Goal: Transaction & Acquisition: Subscribe to service/newsletter

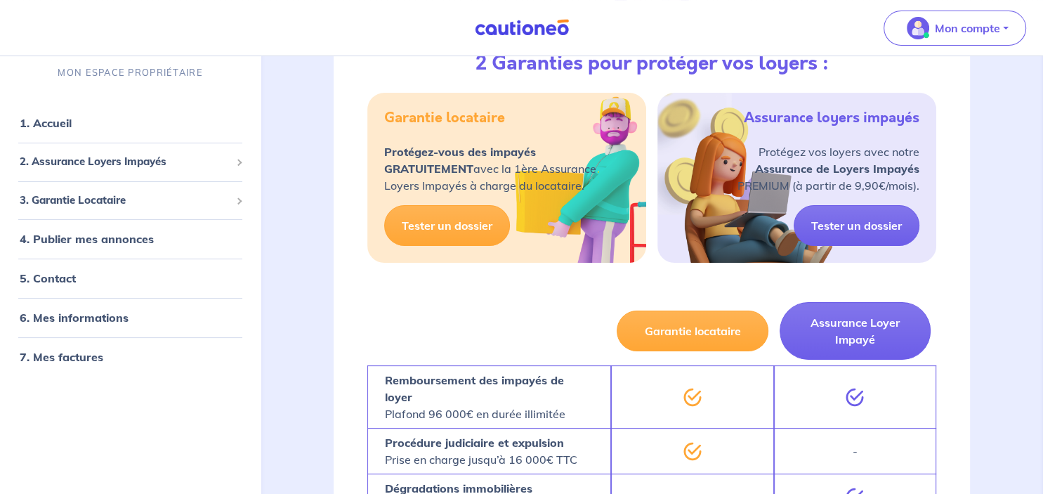
scroll to position [218, 0]
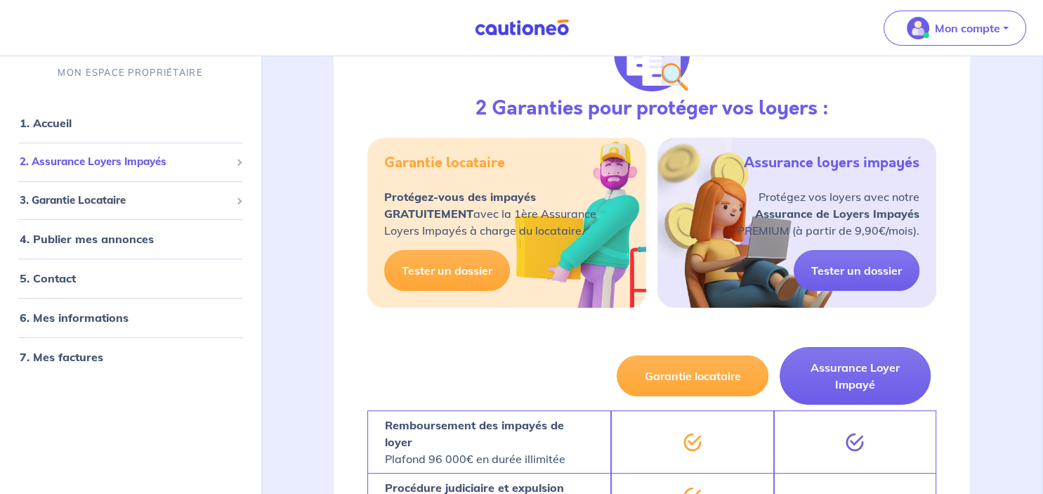
click at [223, 157] on span "2. Assurance Loyers Impayés" at bounding box center [125, 162] width 211 height 16
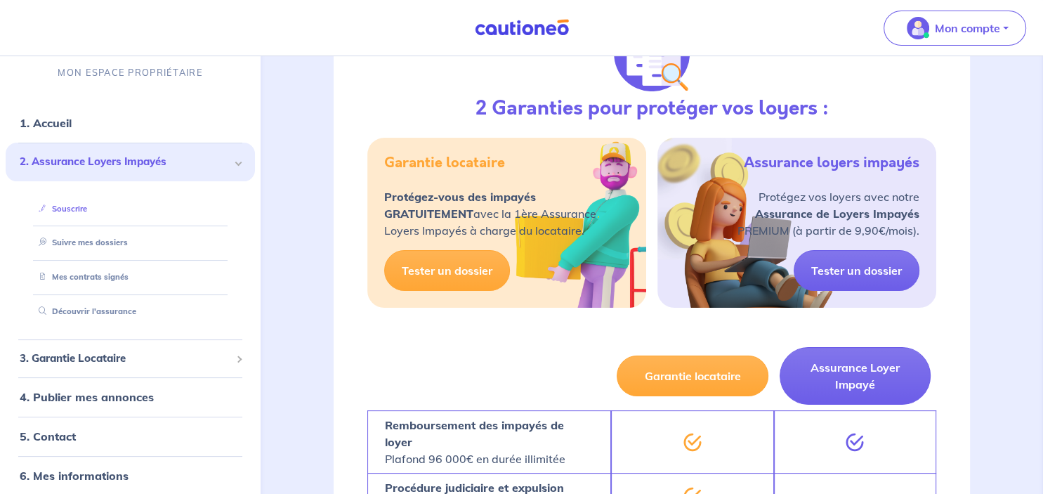
click at [70, 209] on link "Souscrire" at bounding box center [60, 209] width 54 height 10
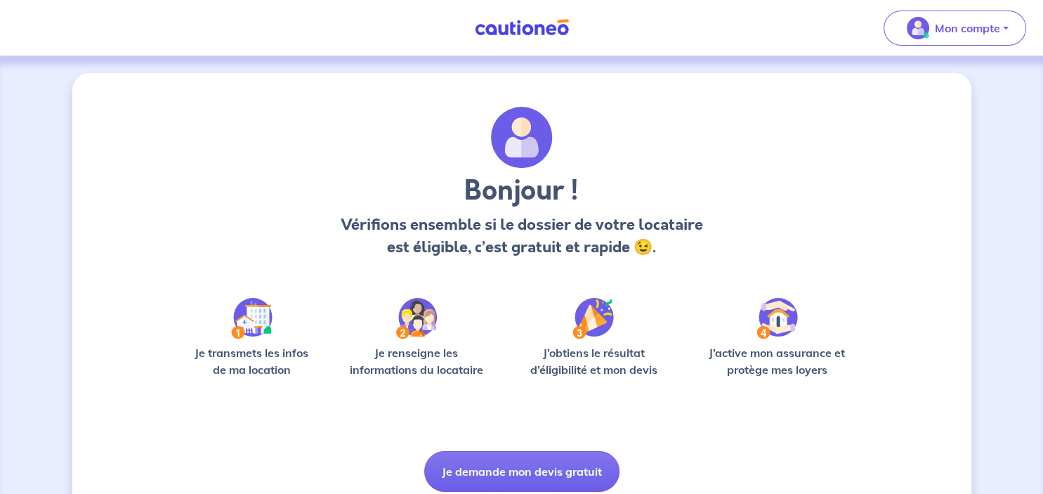
scroll to position [53, 0]
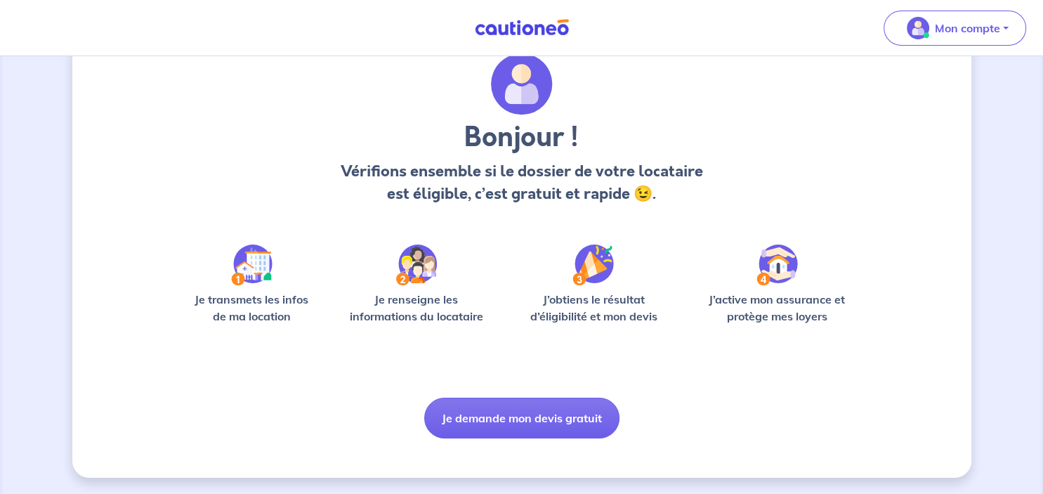
click at [252, 271] on img at bounding box center [251, 264] width 41 height 41
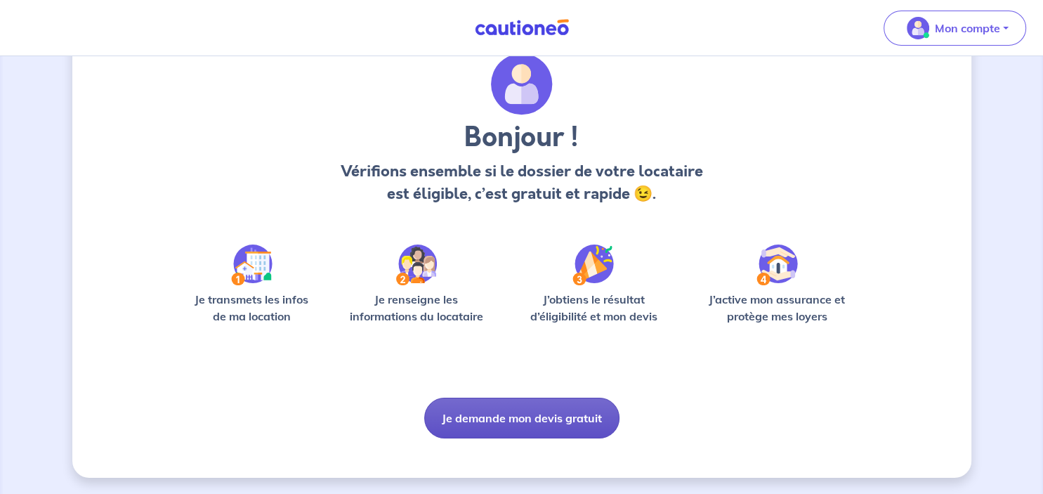
click at [552, 407] on button "Je demande mon devis gratuit" at bounding box center [521, 418] width 195 height 41
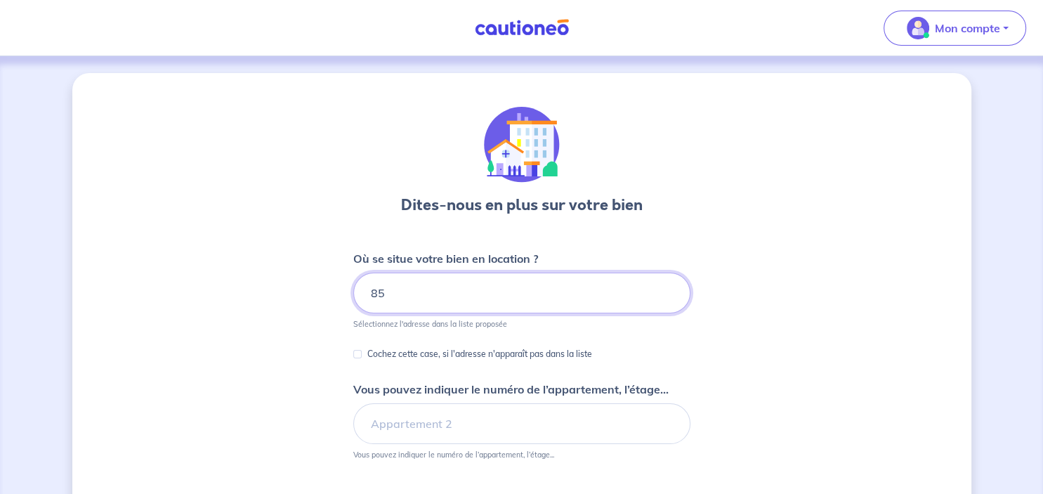
click at [426, 285] on input "85" at bounding box center [521, 293] width 337 height 41
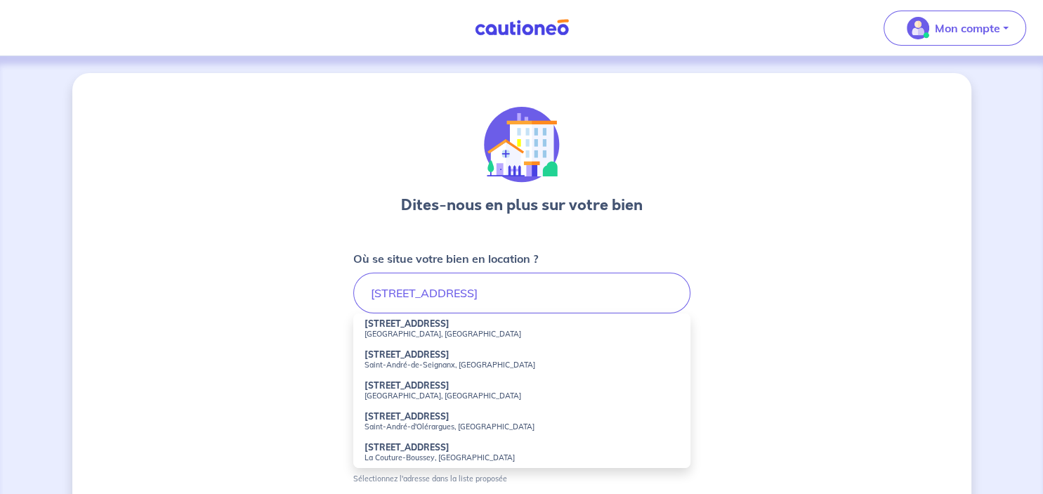
click at [409, 330] on small "Saint-André-de-Cubzac, France" at bounding box center [522, 334] width 315 height 10
type input "85 Rue de la Fontaine, Saint-André-de-Cubzac, France"
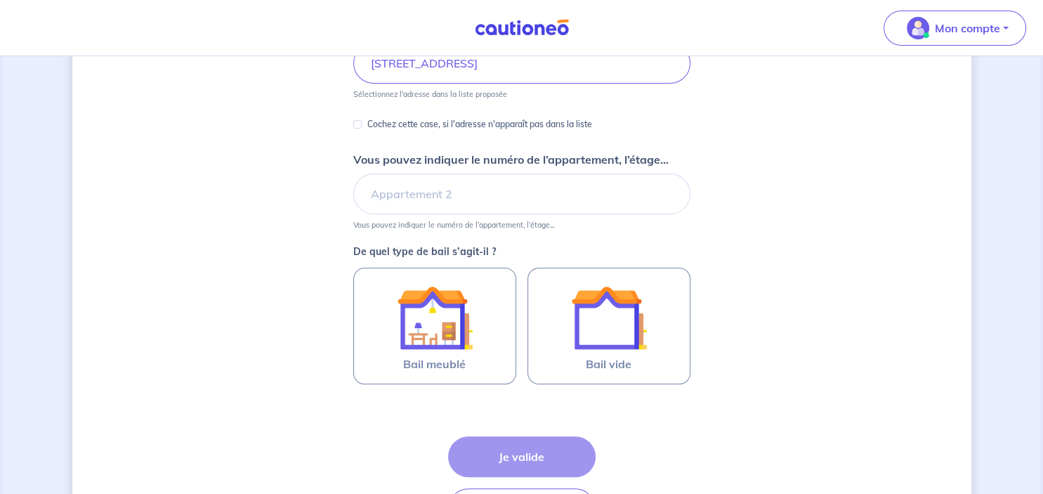
scroll to position [242, 0]
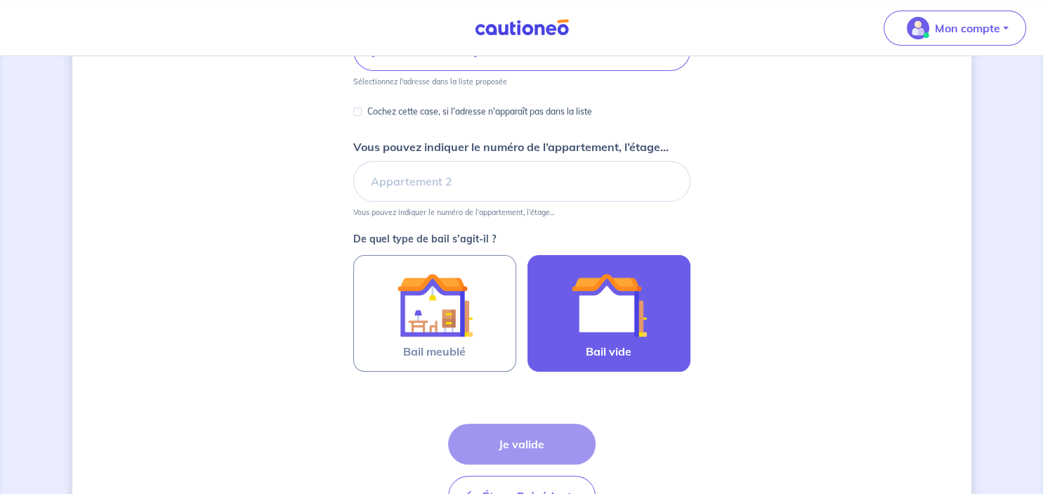
click at [613, 301] on img at bounding box center [609, 305] width 76 height 76
click at [0, 0] on input "Bail vide" at bounding box center [0, 0] width 0 height 0
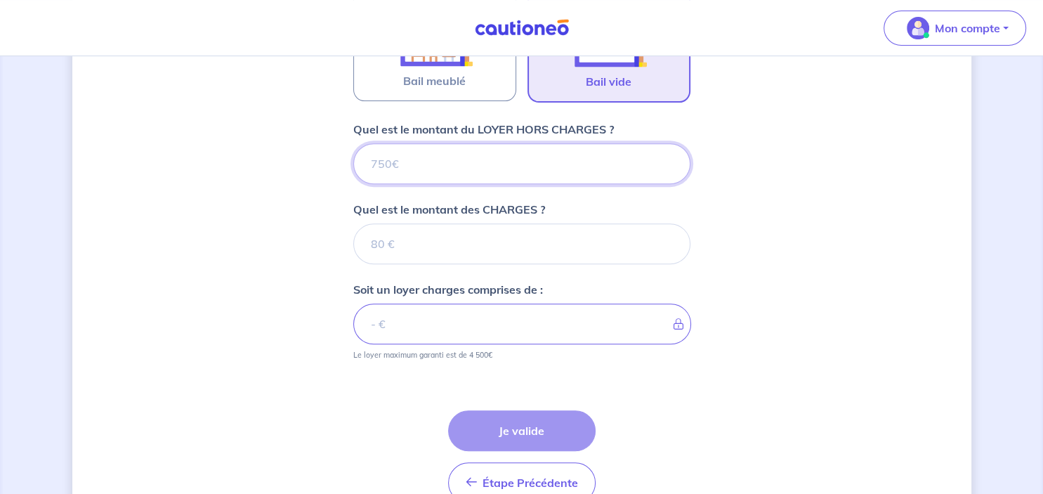
scroll to position [511, 0]
type input "7"
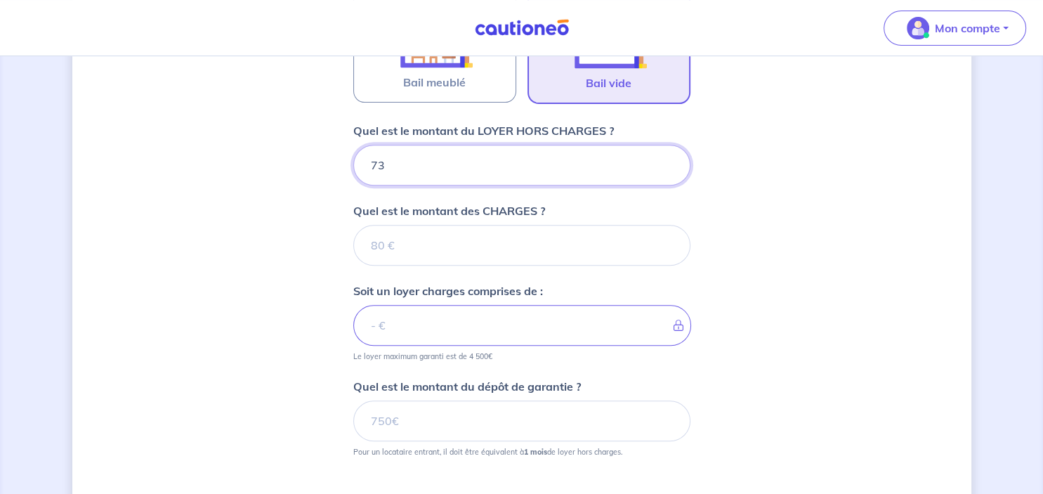
type input "730"
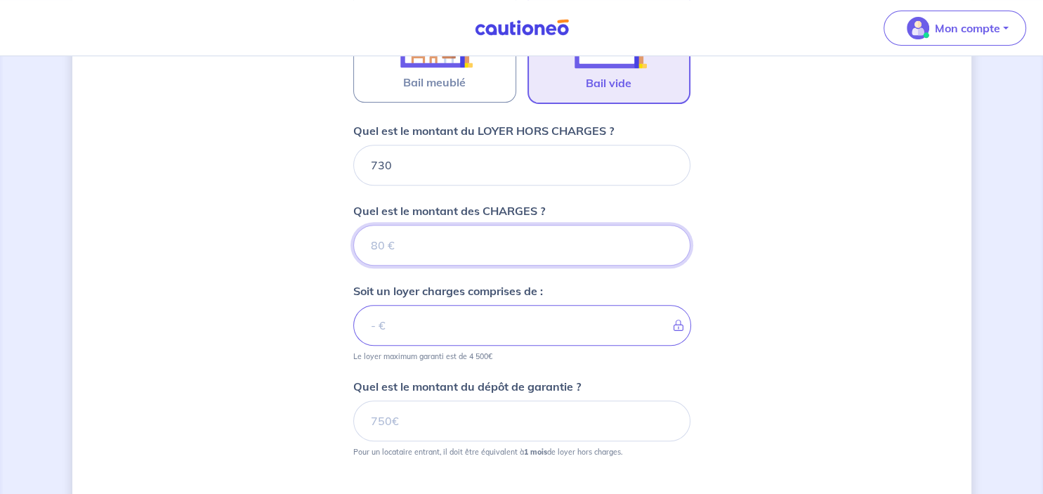
click at [512, 235] on input "Quel est le montant des CHARGES ?" at bounding box center [521, 245] width 337 height 41
type input "15"
type input "745"
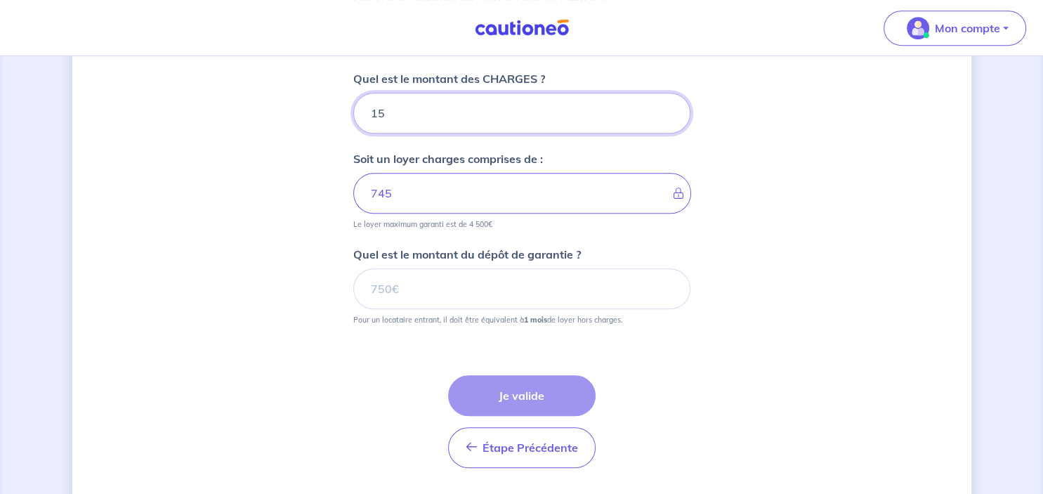
scroll to position [650, 0]
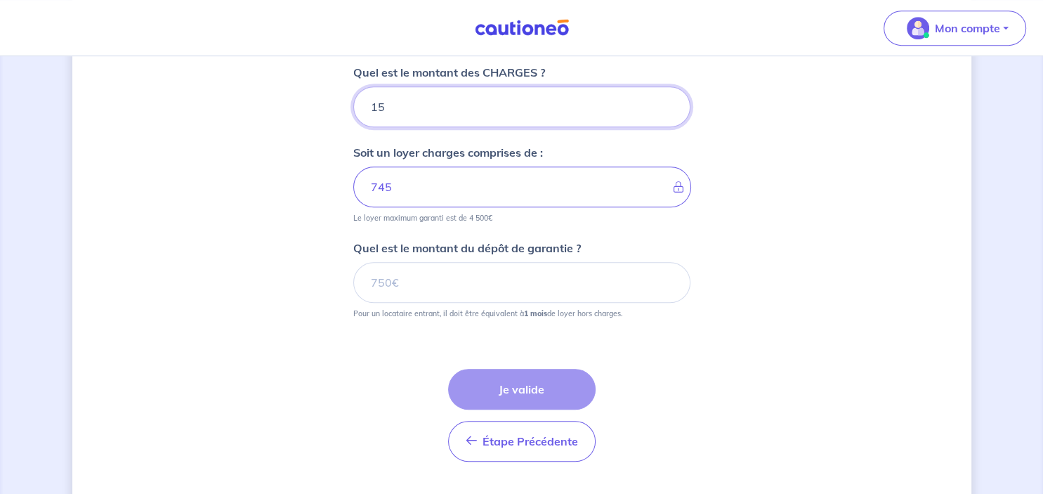
type input "15"
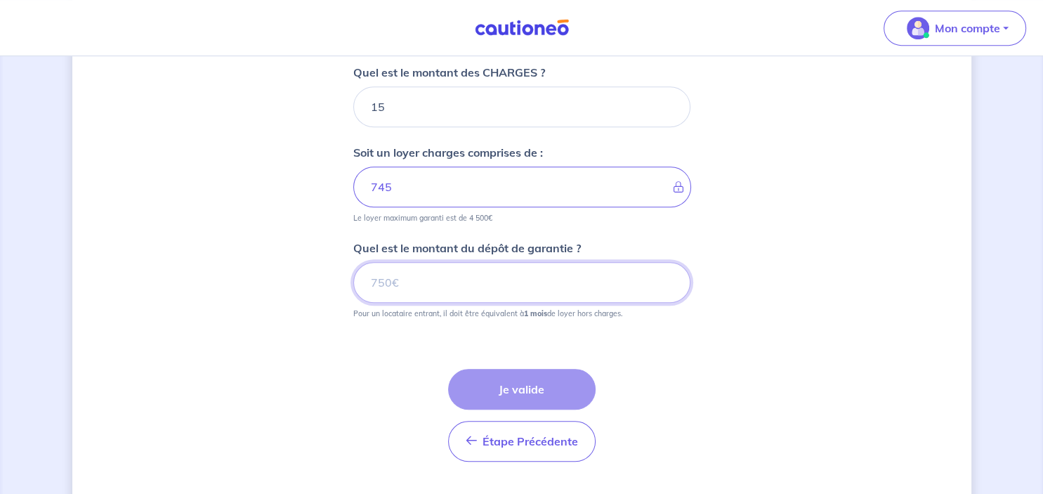
click at [549, 270] on input "Quel est le montant du dépôt de garantie ?" at bounding box center [521, 282] width 337 height 41
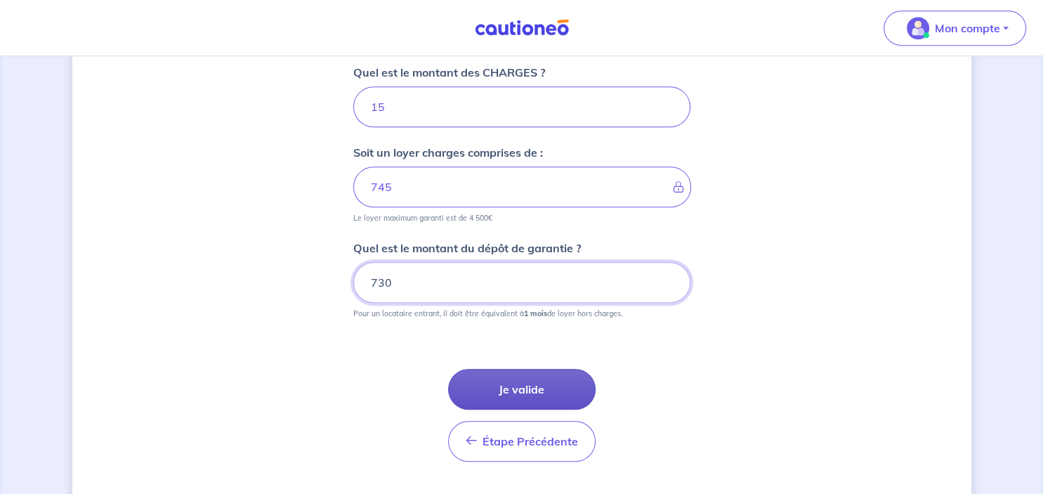
type input "730"
click at [528, 377] on button "Je valide" at bounding box center [522, 389] width 148 height 41
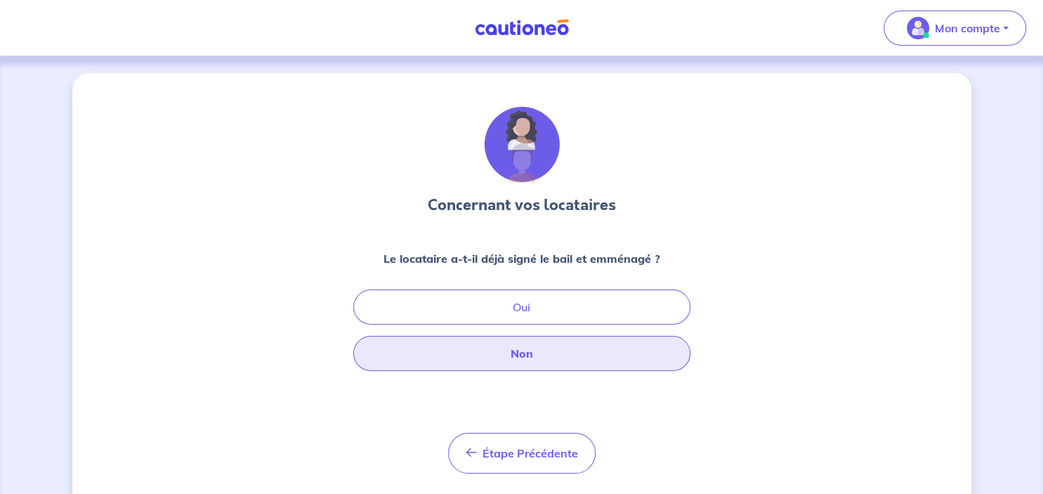
click at [526, 359] on button "Non" at bounding box center [521, 353] width 337 height 35
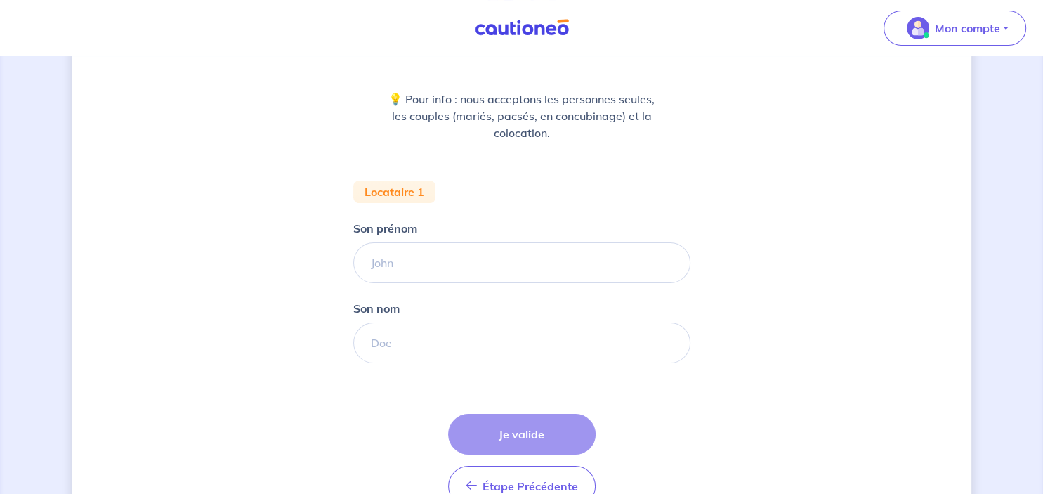
scroll to position [164, 0]
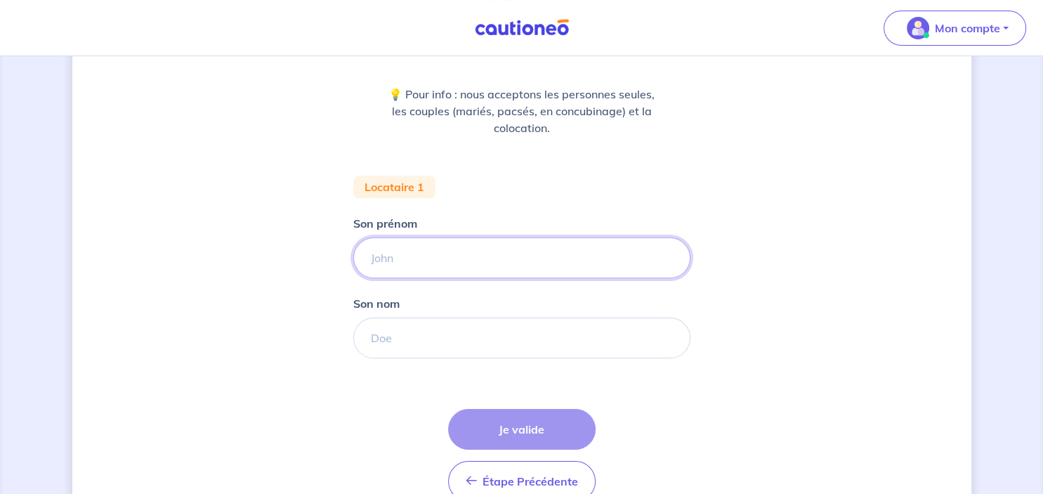
click at [499, 259] on input "Son prénom" at bounding box center [521, 257] width 337 height 41
type input "Camille"
click at [410, 341] on input "Son nom" at bounding box center [521, 338] width 337 height 41
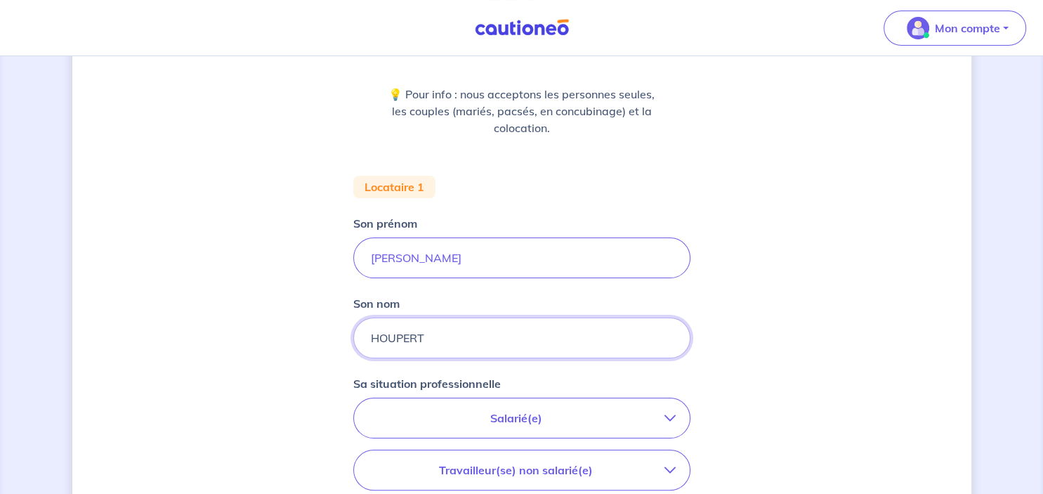
type input "HOUPERT"
click at [669, 417] on icon "button" at bounding box center [670, 417] width 11 height 11
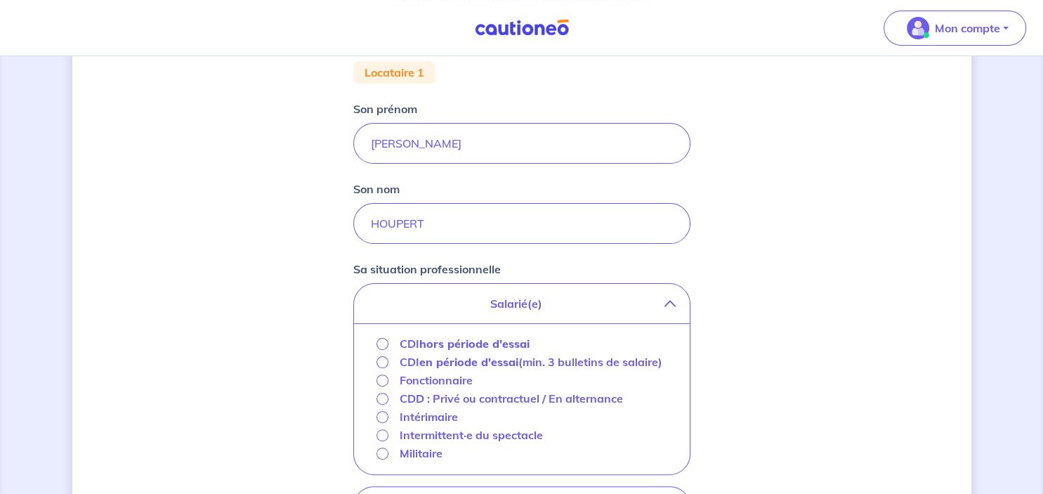
scroll to position [303, 0]
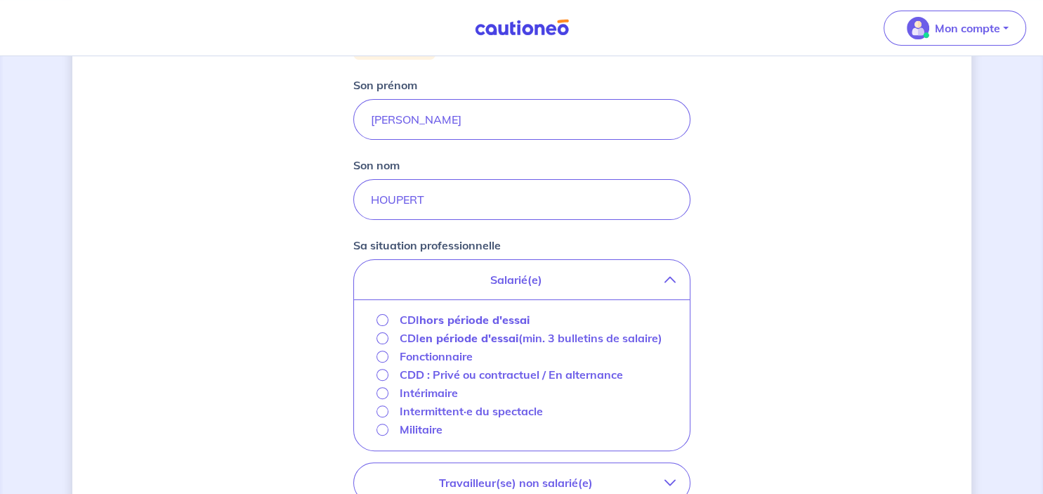
click at [472, 316] on strong "hors période d'essai" at bounding box center [474, 320] width 110 height 14
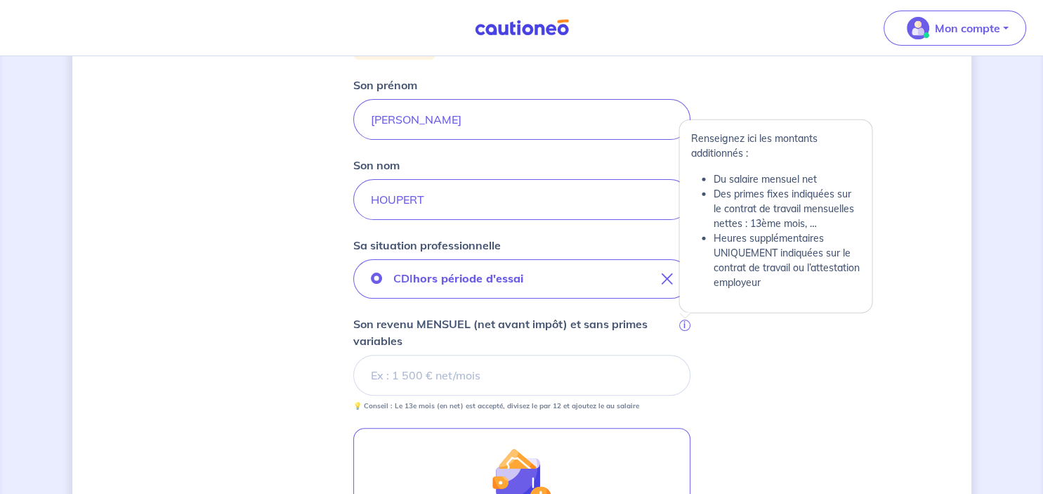
click at [686, 323] on span "i" at bounding box center [684, 325] width 11 height 11
click at [686, 355] on input "Son revenu MENSUEL (net avant impôt) et sans primes variables i" at bounding box center [521, 375] width 337 height 41
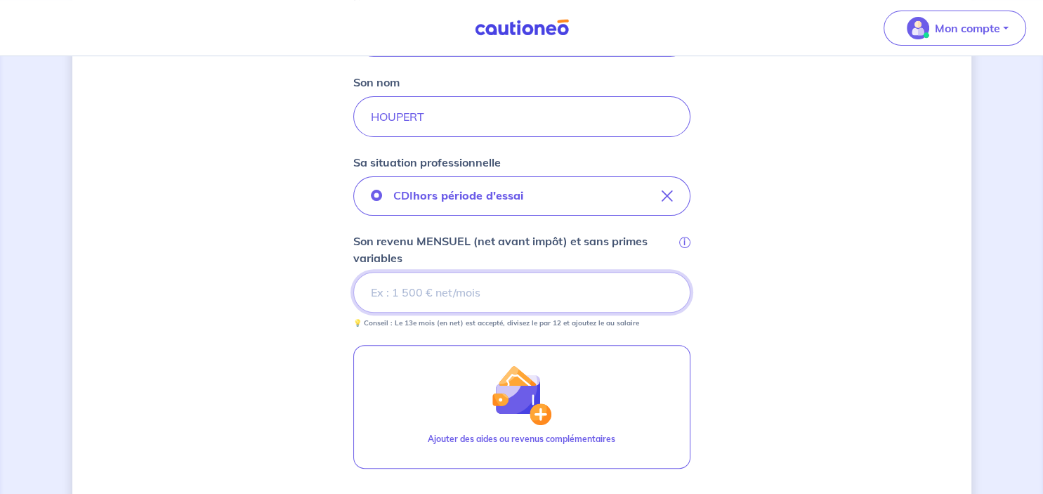
scroll to position [383, 0]
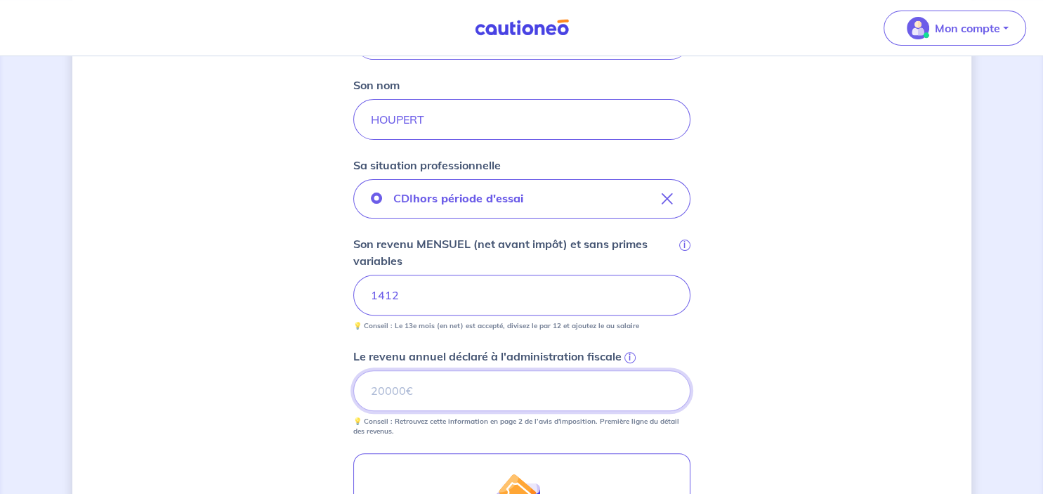
click at [578, 398] on input "Le revenu annuel déclaré à l'administration fiscale i" at bounding box center [521, 390] width 337 height 41
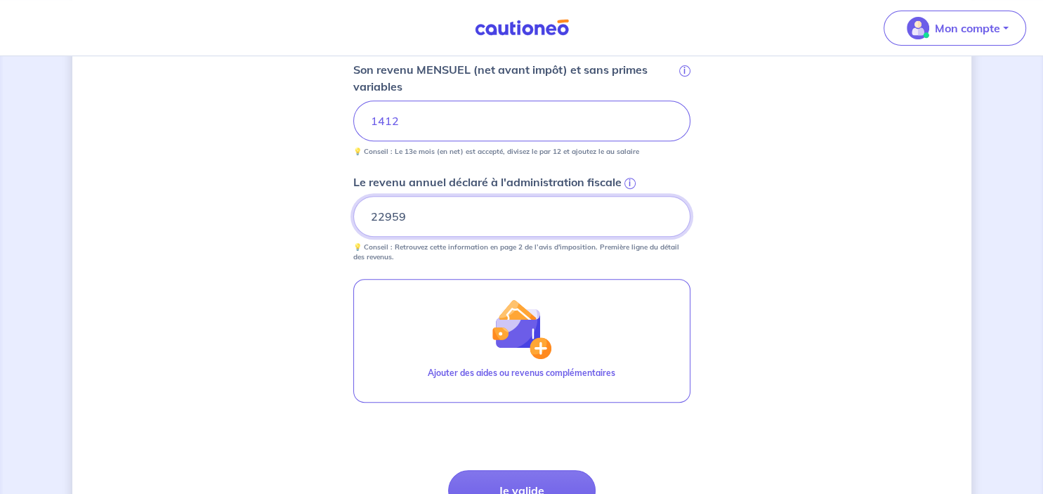
scroll to position [568, 0]
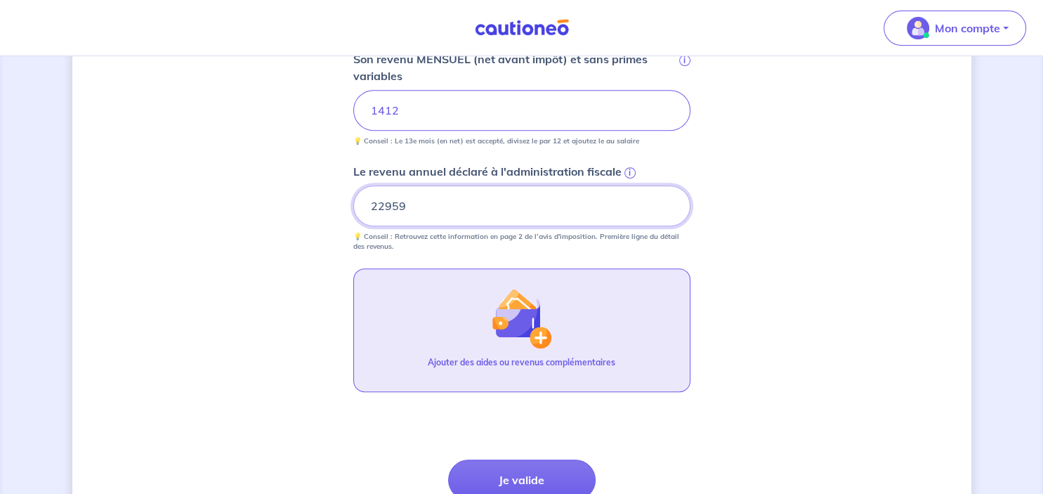
type input "22959"
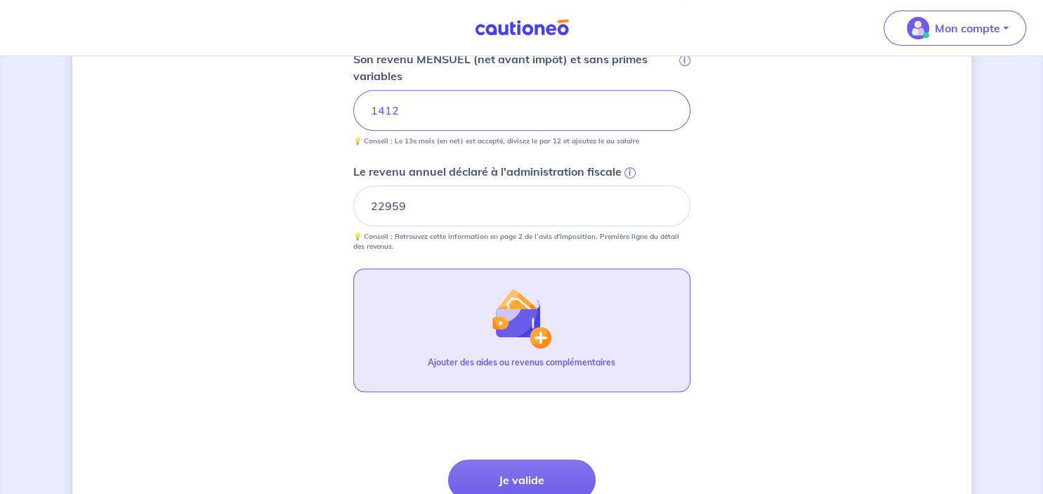
click at [542, 338] on img "button" at bounding box center [521, 318] width 60 height 60
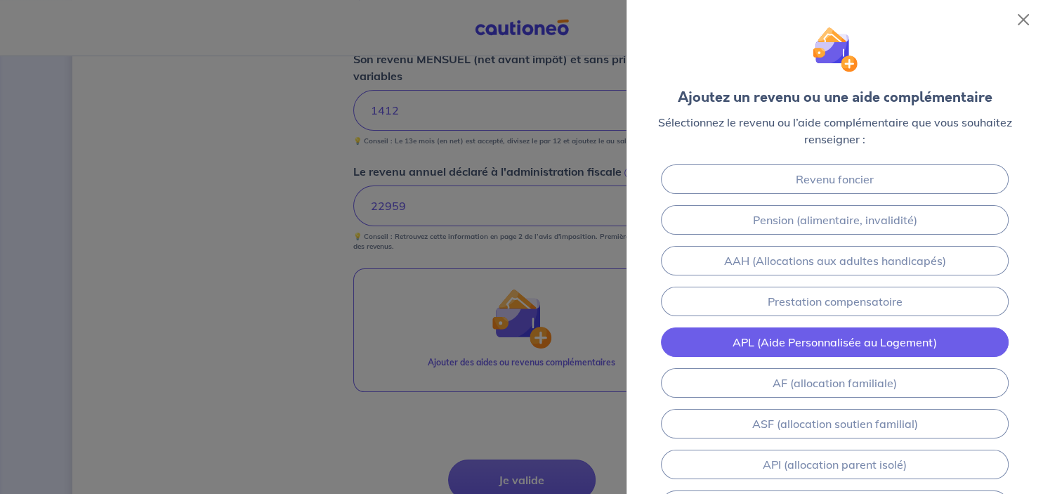
click at [861, 339] on link "APL (Aide Personnalisée au Logement)" at bounding box center [834, 342] width 347 height 30
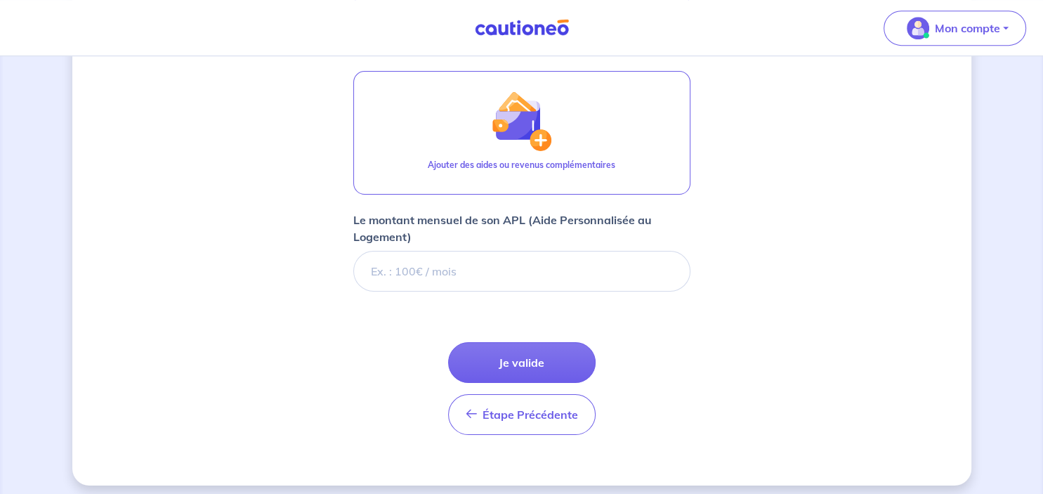
scroll to position [771, 0]
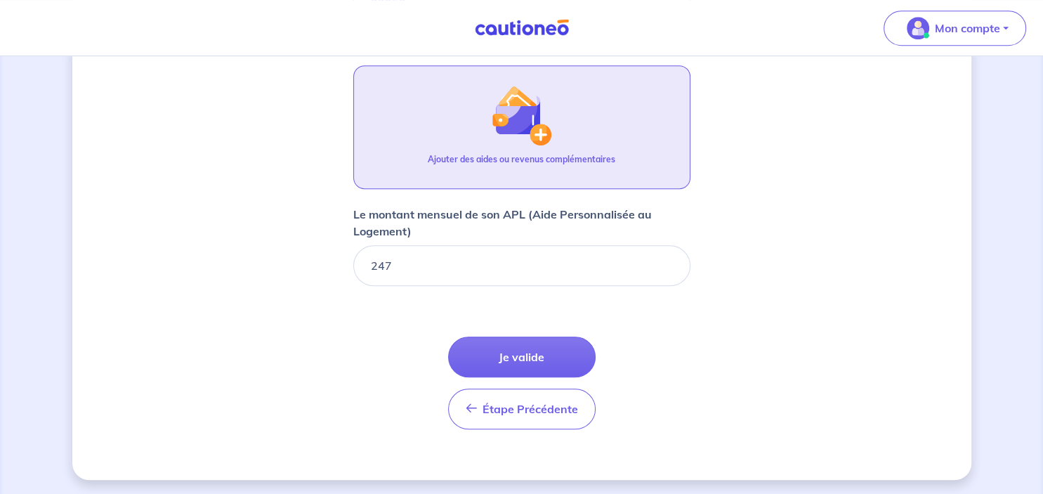
click at [556, 140] on button "Ajouter des aides ou revenus complémentaires" at bounding box center [521, 127] width 337 height 124
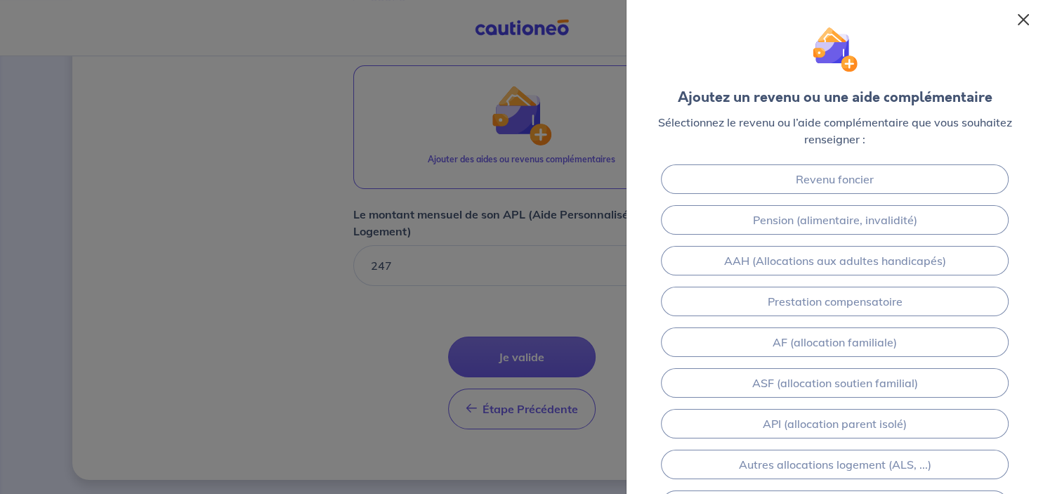
drag, startPoint x: 1035, startPoint y: 9, endPoint x: 1024, endPoint y: 20, distance: 15.4
click at [1024, 20] on div "Ajoutez un revenu ou une aide complémentaire Sélectionnez le revenu ou l’aide c…" at bounding box center [835, 79] width 417 height 159
click at [1024, 20] on button "Close" at bounding box center [1023, 19] width 22 height 22
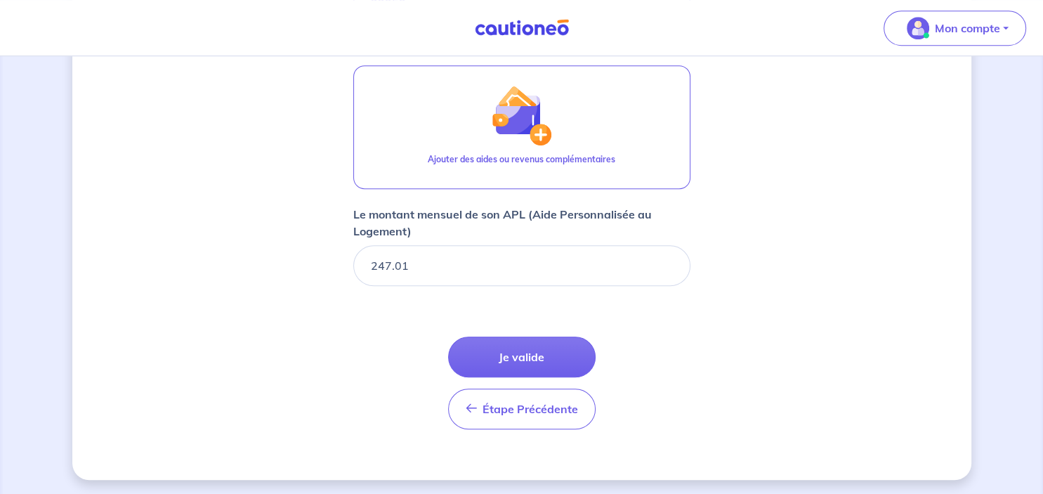
click at [669, 263] on input "247.01" at bounding box center [521, 265] width 337 height 41
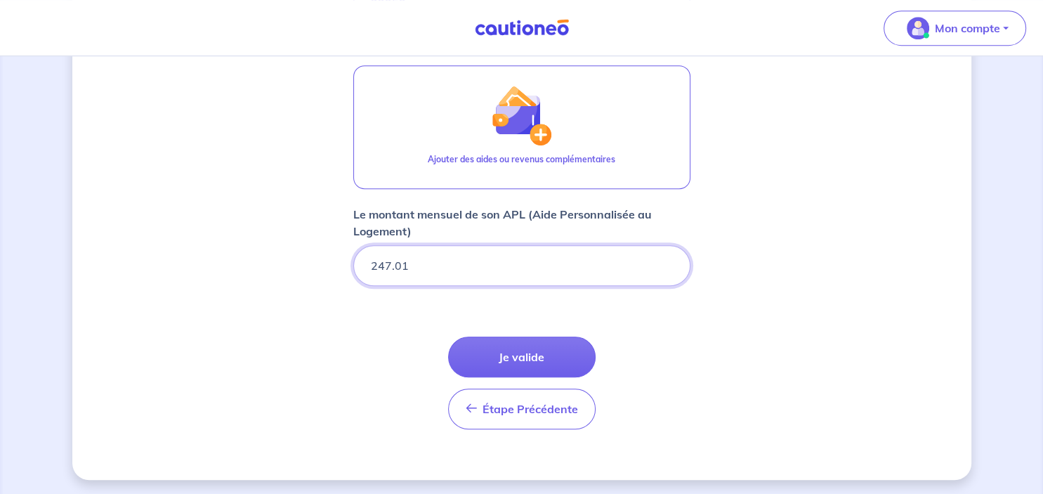
click at [469, 246] on input "247.01" at bounding box center [521, 265] width 337 height 41
type input "247.0"
type input "2"
click at [435, 271] on input "Le montant mensuel de son APL (Aide Personnalisée au Logement)" at bounding box center [521, 265] width 337 height 41
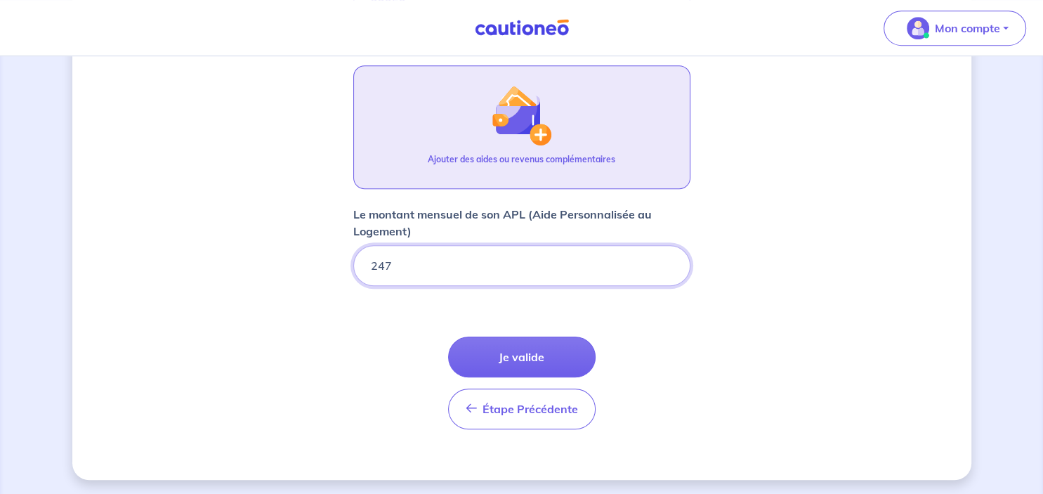
type input "247"
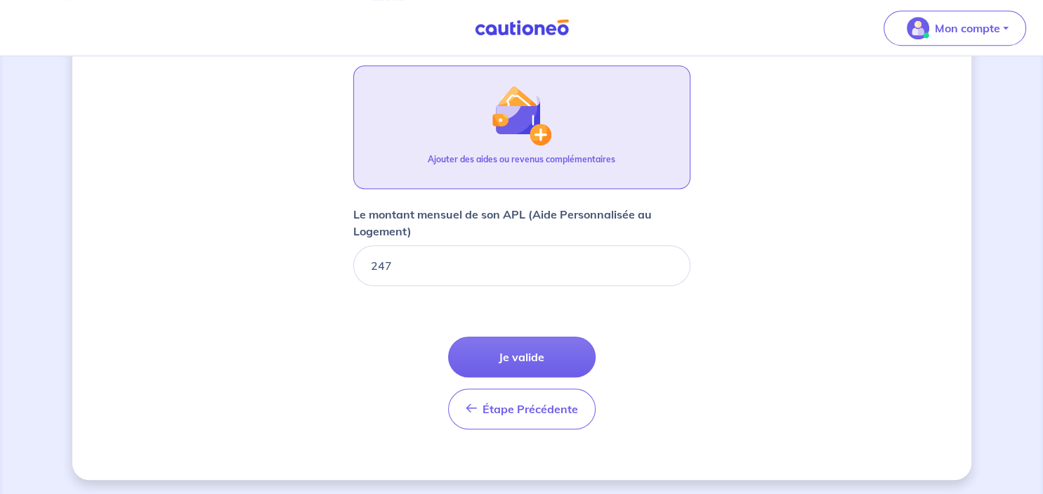
click at [511, 170] on div "Ajouter des aides ou revenus complémentaires" at bounding box center [522, 165] width 188 height 24
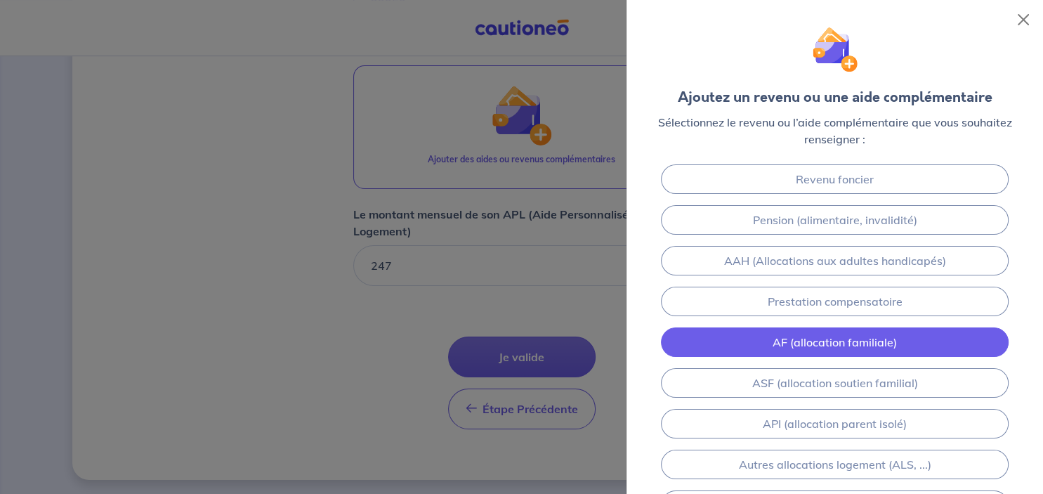
click at [856, 352] on link "AF (allocation familiale)" at bounding box center [834, 342] width 347 height 30
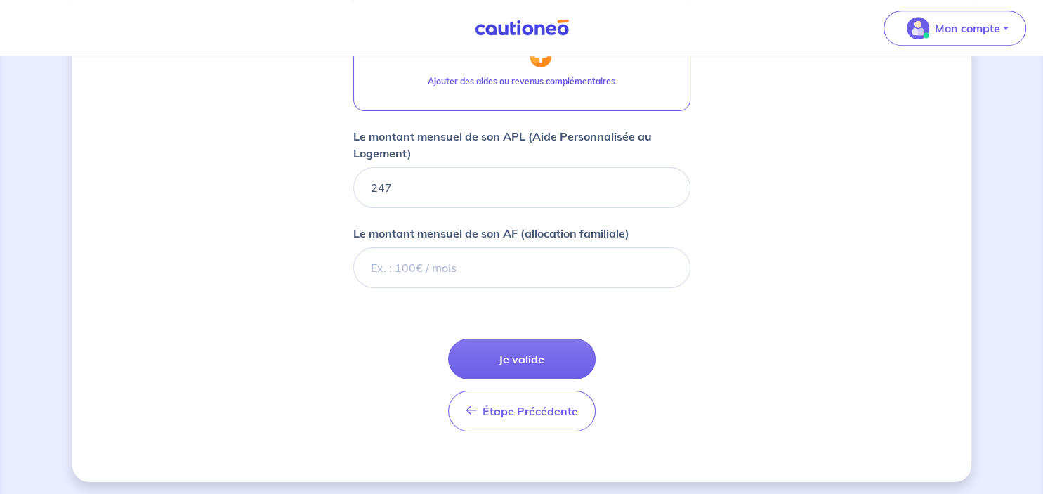
scroll to position [851, 0]
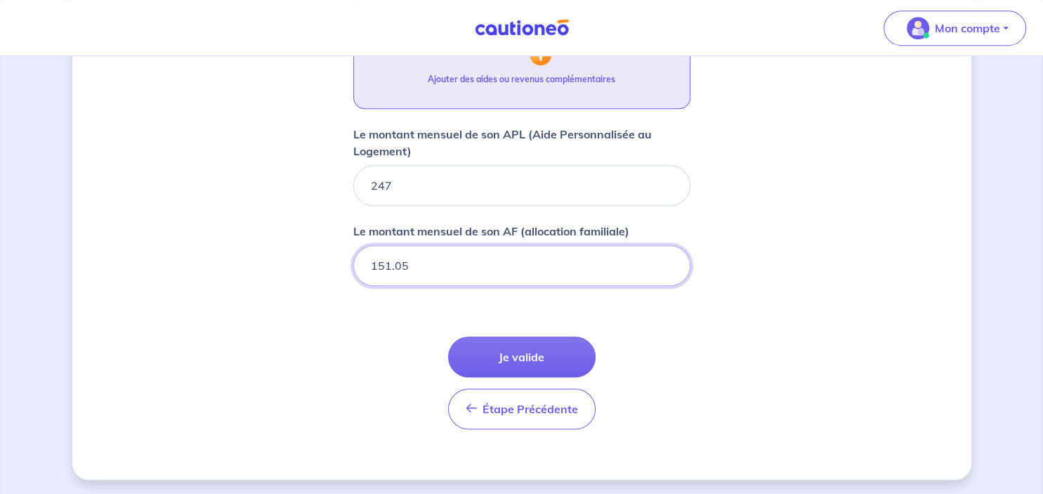
type input "151.05"
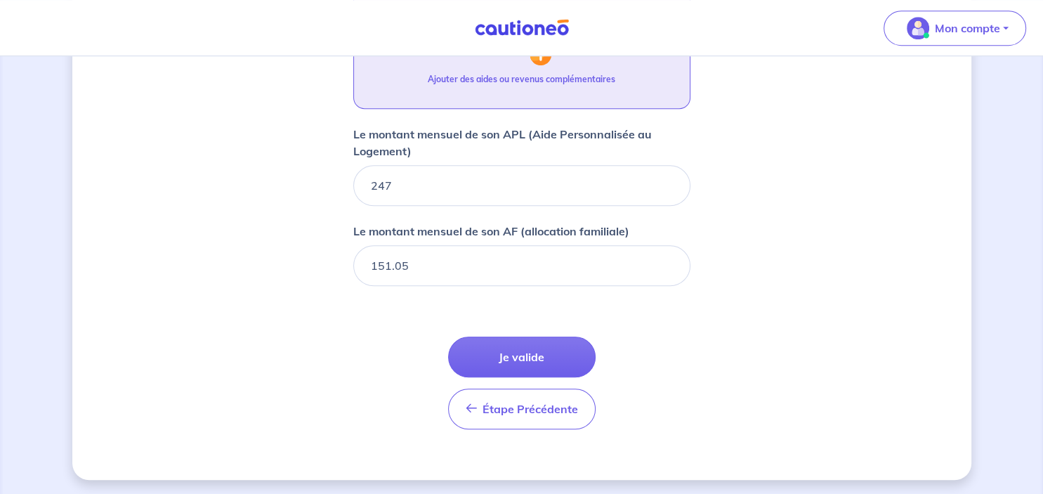
click at [540, 67] on button "Ajouter des aides ou revenus complémentaires" at bounding box center [521, 47] width 337 height 124
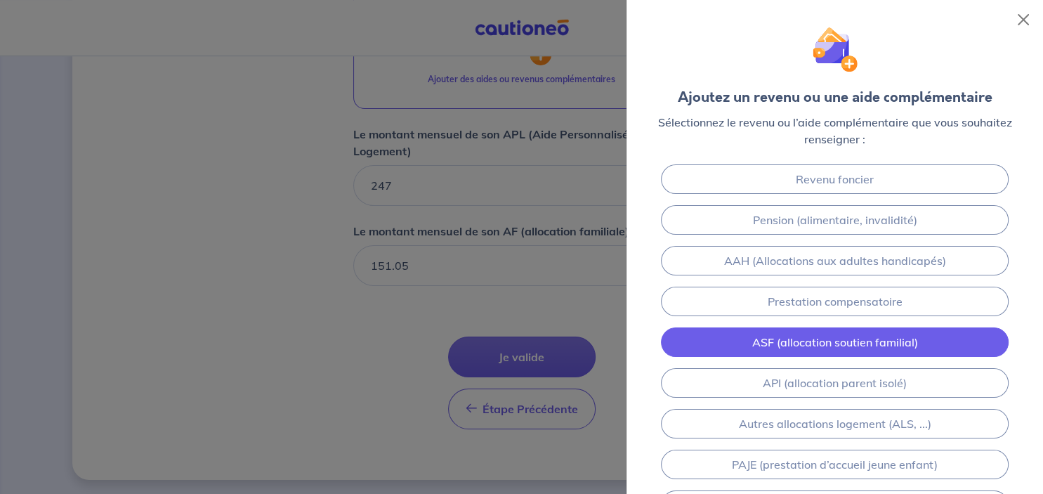
click at [878, 339] on link "ASF (allocation soutien familial)" at bounding box center [834, 342] width 347 height 30
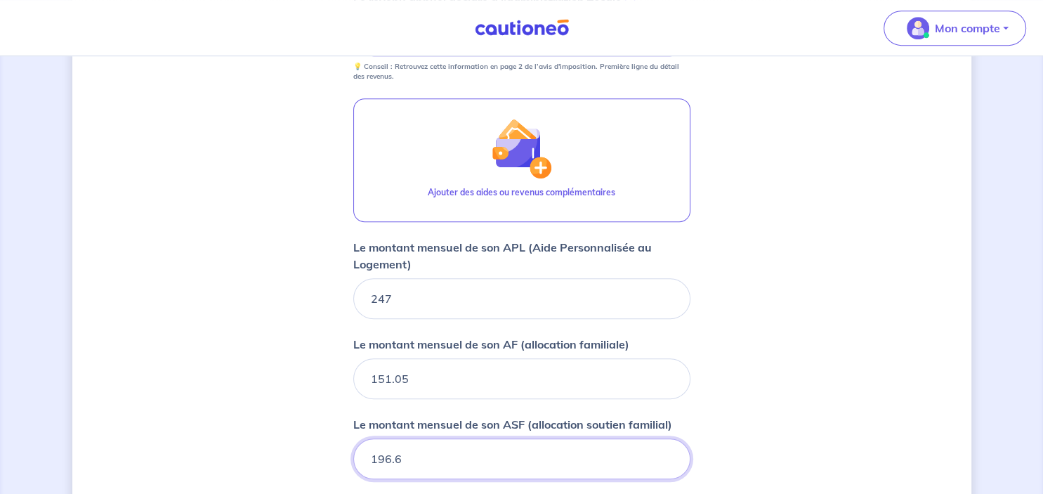
scroll to position [734, 0]
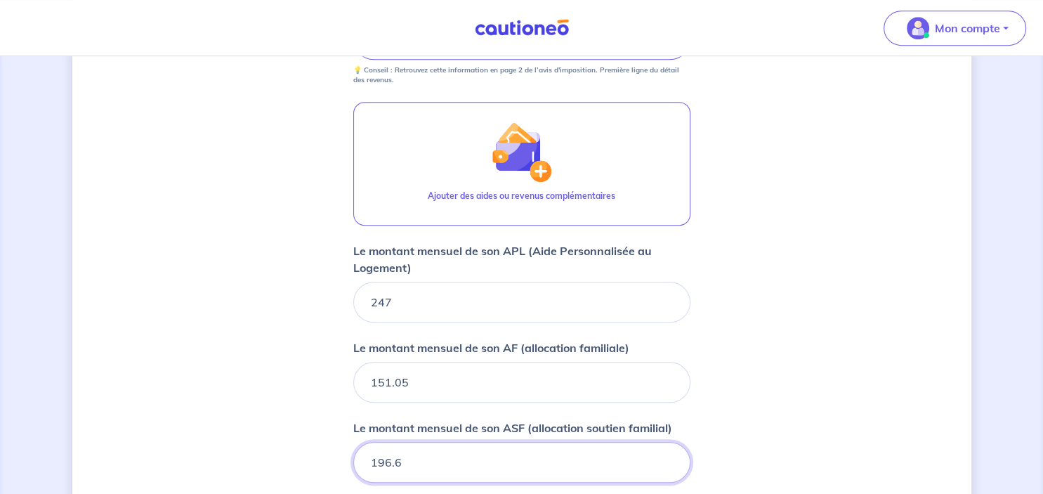
type input "196.6"
drag, startPoint x: 473, startPoint y: 459, endPoint x: 231, endPoint y: 458, distance: 242.4
click at [353, 458] on input "196.6" at bounding box center [521, 462] width 337 height 41
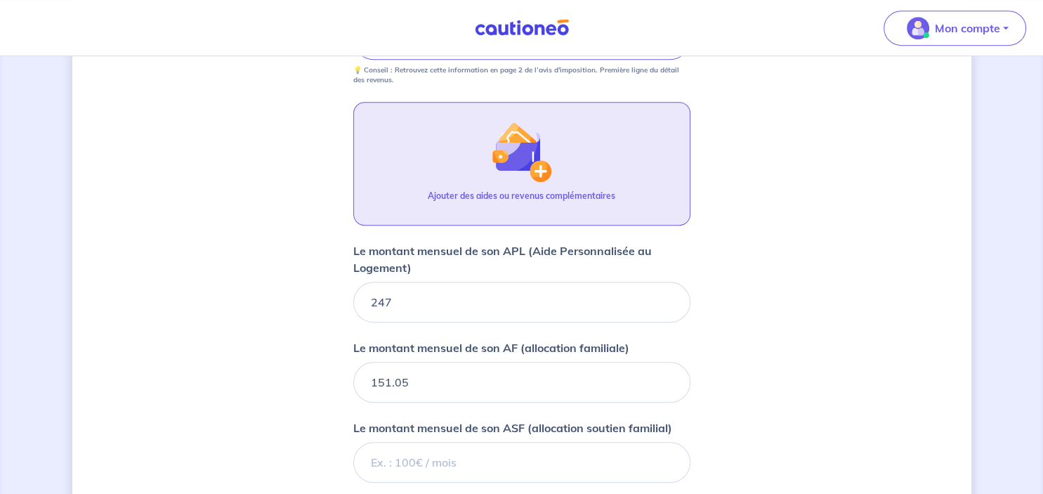
click at [544, 173] on img "button" at bounding box center [521, 152] width 60 height 60
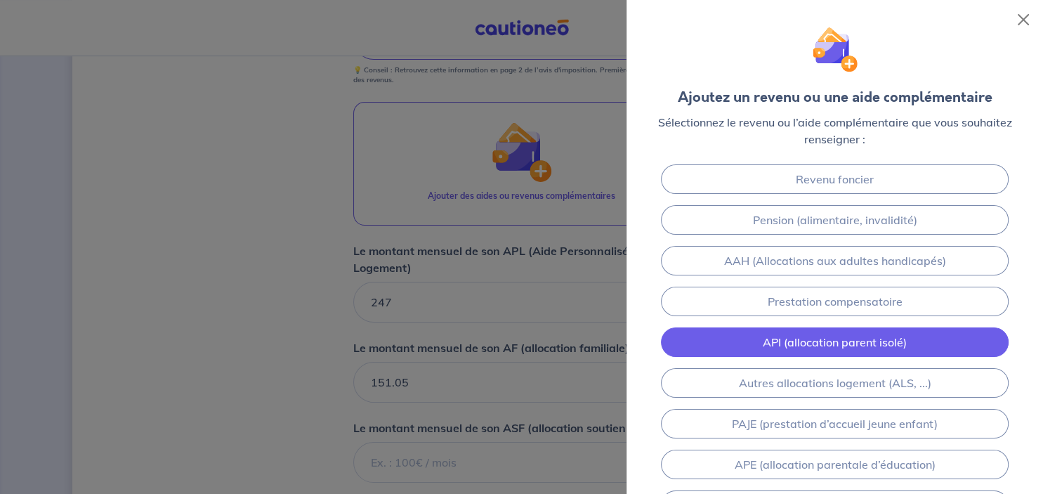
click at [872, 339] on link "API (allocation parent isolé)" at bounding box center [834, 342] width 347 height 30
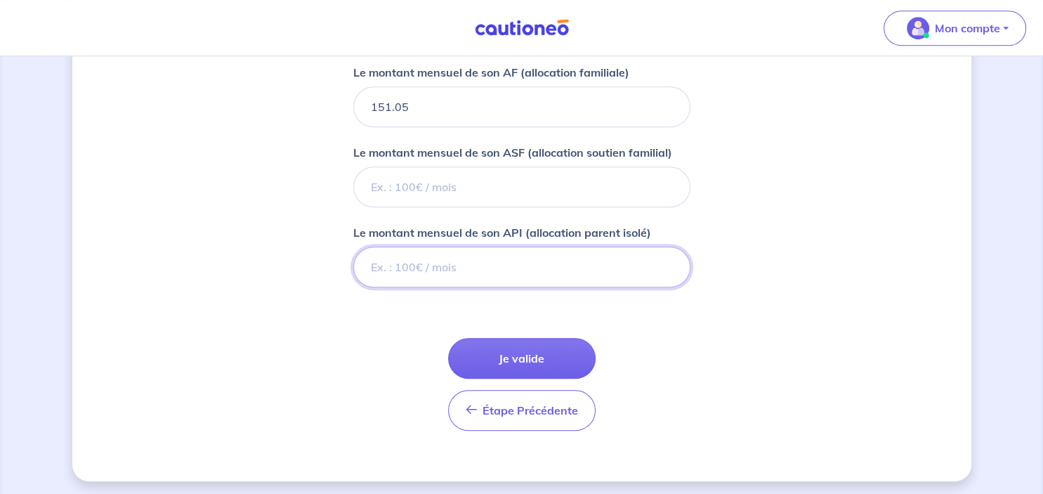
scroll to position [1010, 0]
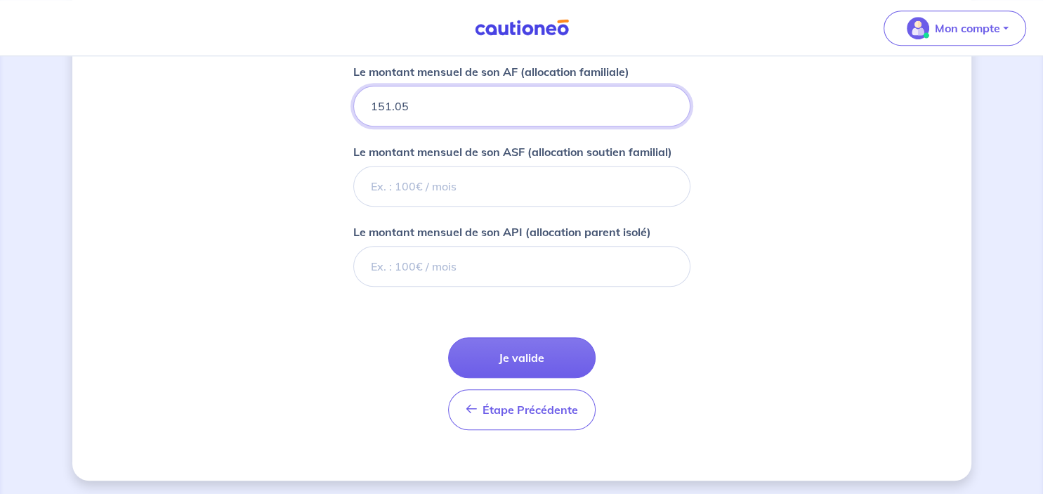
drag, startPoint x: 454, startPoint y: 98, endPoint x: 306, endPoint y: 101, distance: 148.3
click at [353, 101] on input "151.05" at bounding box center [521, 106] width 337 height 41
type input "345.07"
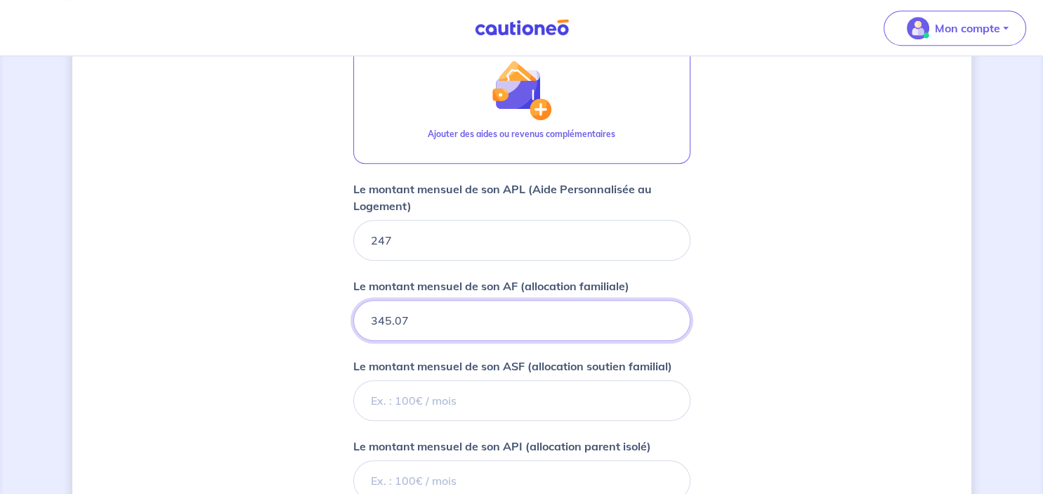
scroll to position [763, 0]
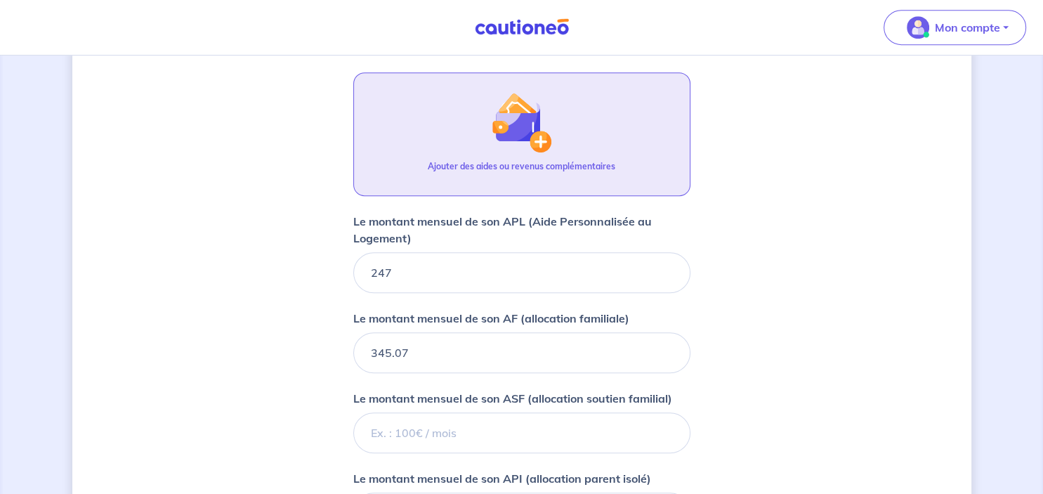
click at [537, 141] on img "button" at bounding box center [521, 123] width 60 height 60
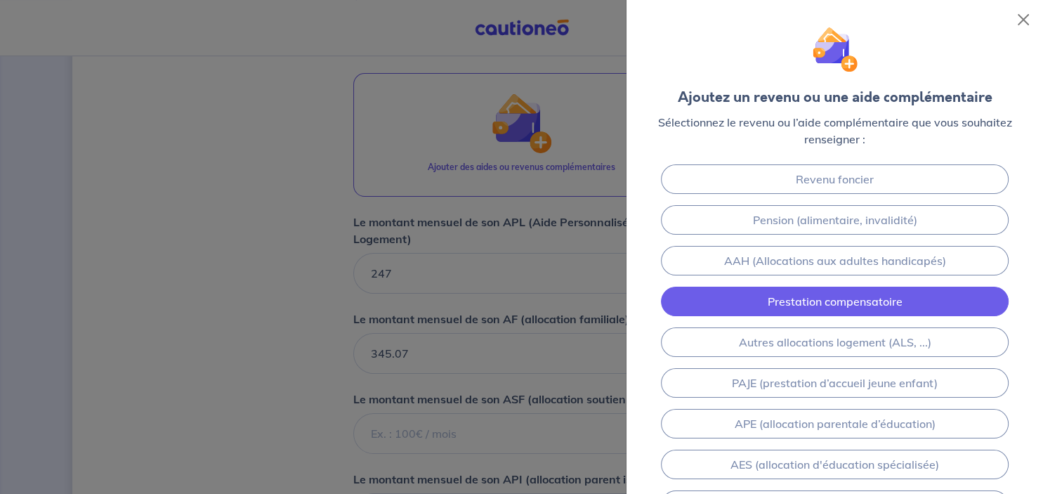
click at [875, 311] on link "Prestation compensatoire" at bounding box center [834, 302] width 347 height 30
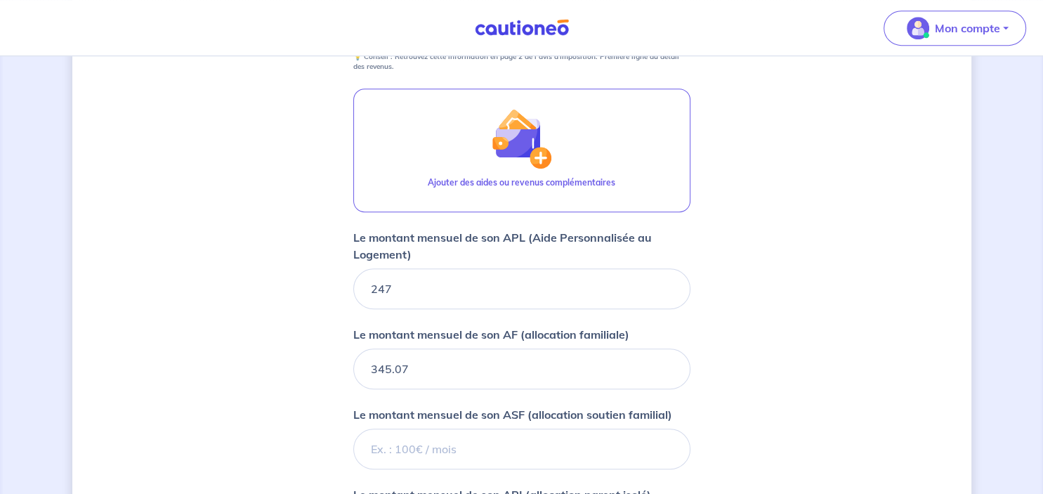
scroll to position [744, 0]
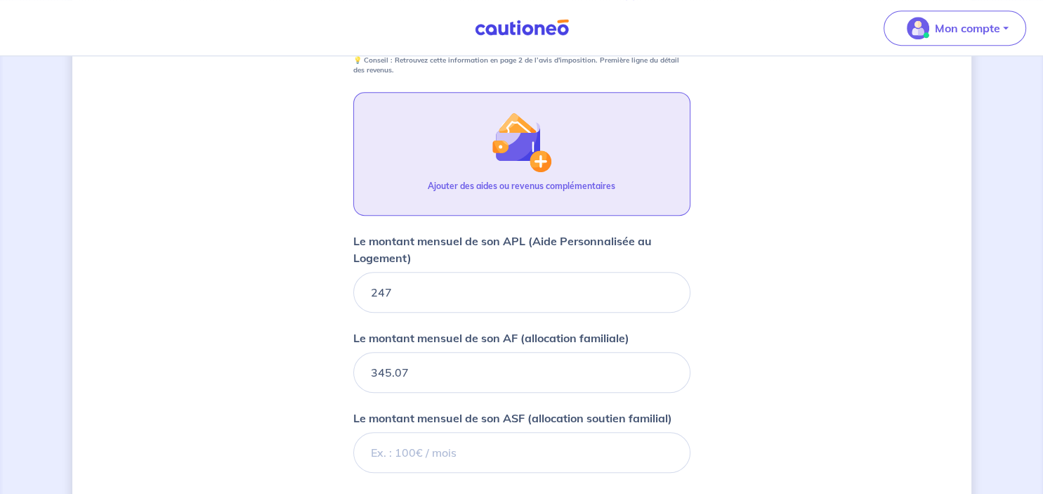
type input "294.81"
click at [541, 157] on img "button" at bounding box center [521, 142] width 60 height 60
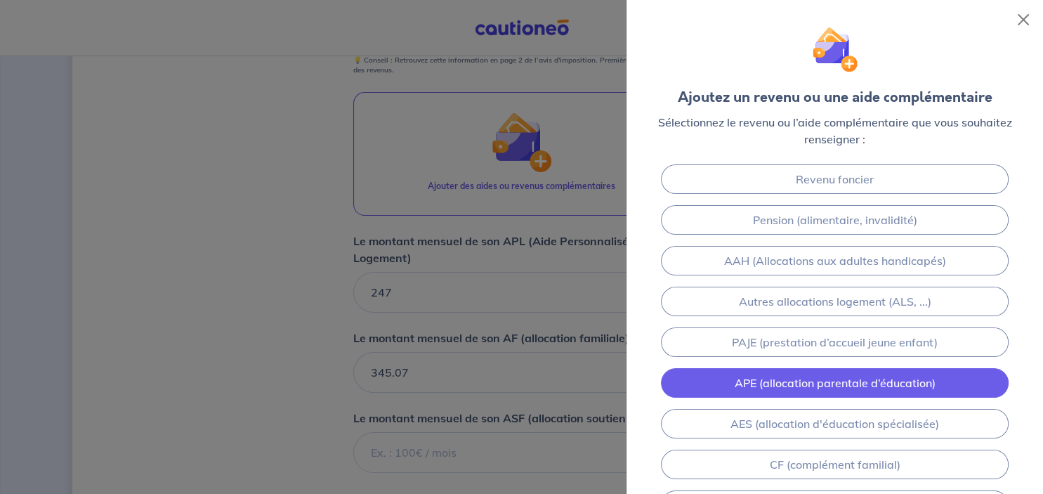
click at [827, 387] on link "APE (allocation parentale d’éducation)" at bounding box center [834, 383] width 347 height 30
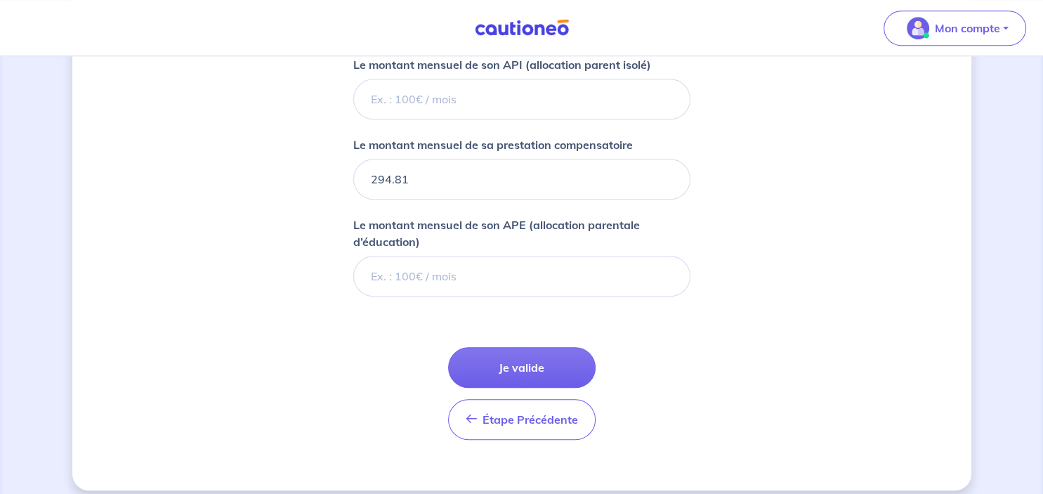
scroll to position [1187, 0]
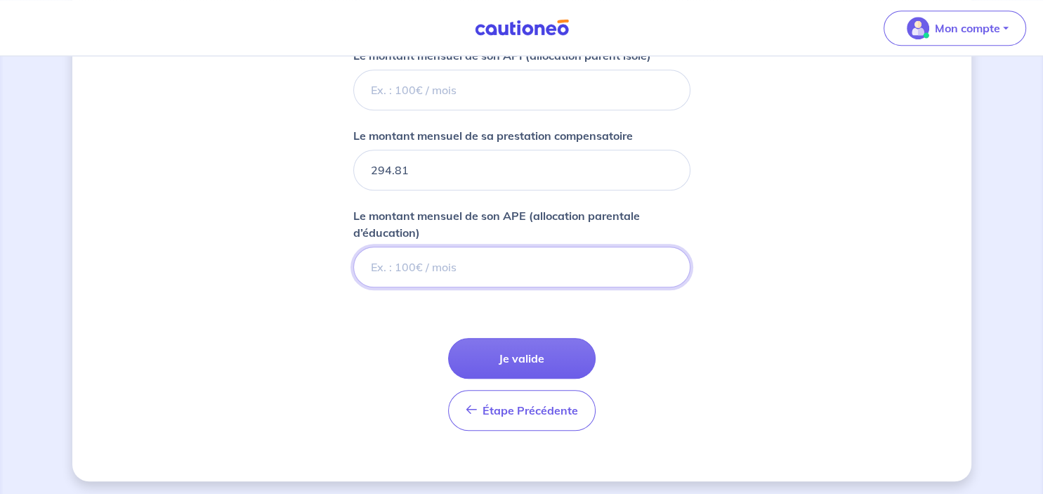
drag, startPoint x: 492, startPoint y: 261, endPoint x: 366, endPoint y: 233, distance: 129.5
click at [366, 247] on input "Le montant mensuel de son APE (allocation parentale d’éducation)" at bounding box center [521, 267] width 337 height 41
click at [429, 265] on input "Le montant mensuel de son APE (allocation parentale d’éducation)" at bounding box center [521, 267] width 337 height 41
type input "294.81"
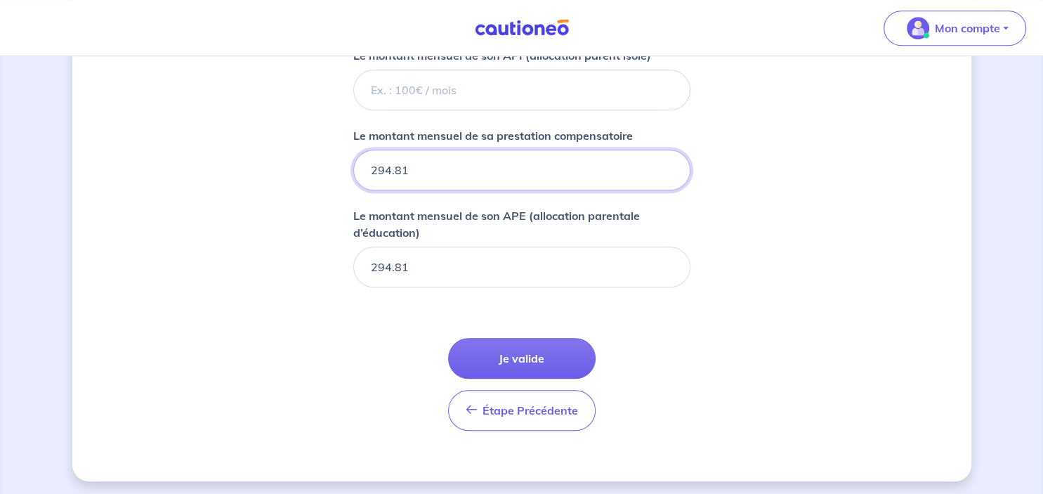
drag, startPoint x: 443, startPoint y: 176, endPoint x: 301, endPoint y: 152, distance: 143.9
click at [353, 152] on input "294.81" at bounding box center [521, 170] width 337 height 41
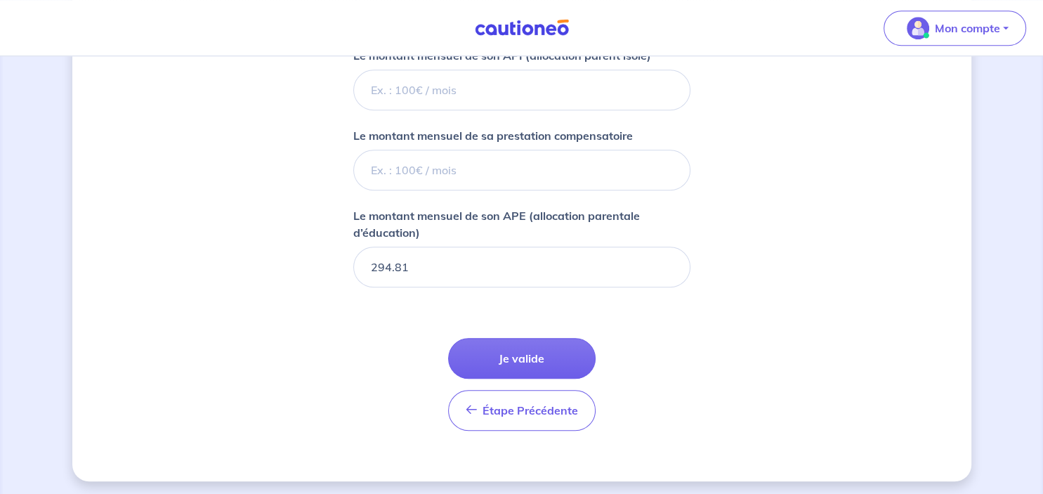
drag, startPoint x: 608, startPoint y: 133, endPoint x: 649, endPoint y: 122, distance: 42.1
click at [609, 132] on p "Le montant mensuel de sa prestation compensatoire" at bounding box center [493, 135] width 280 height 17
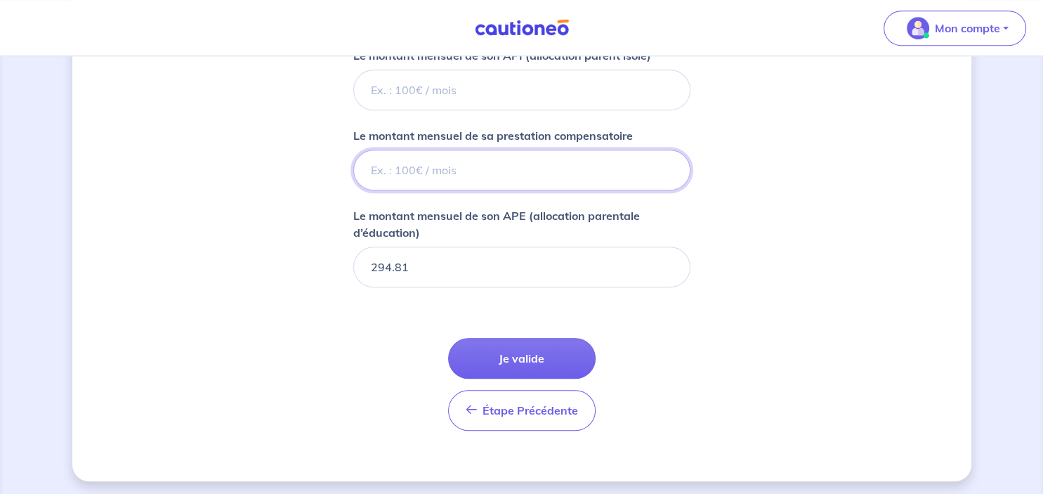
click at [609, 150] on input "Le montant mensuel de sa prestation compensatoire" at bounding box center [521, 170] width 337 height 41
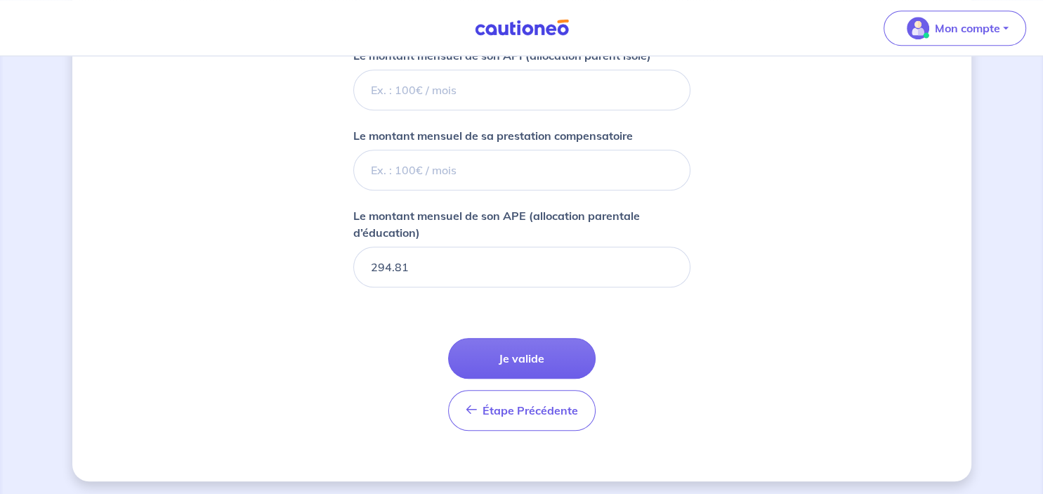
click at [677, 129] on div "Le montant mensuel de sa prestation compensatoire" at bounding box center [521, 158] width 337 height 63
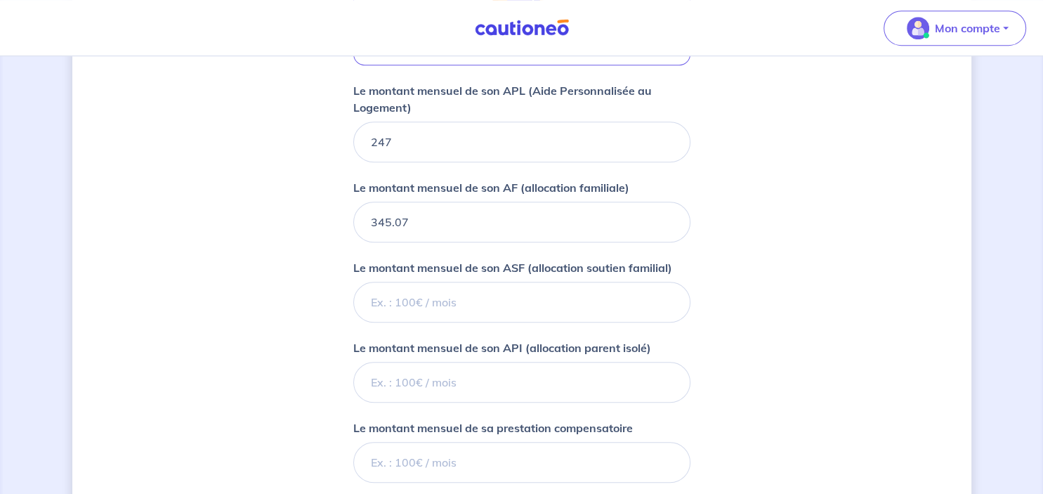
scroll to position [888, 0]
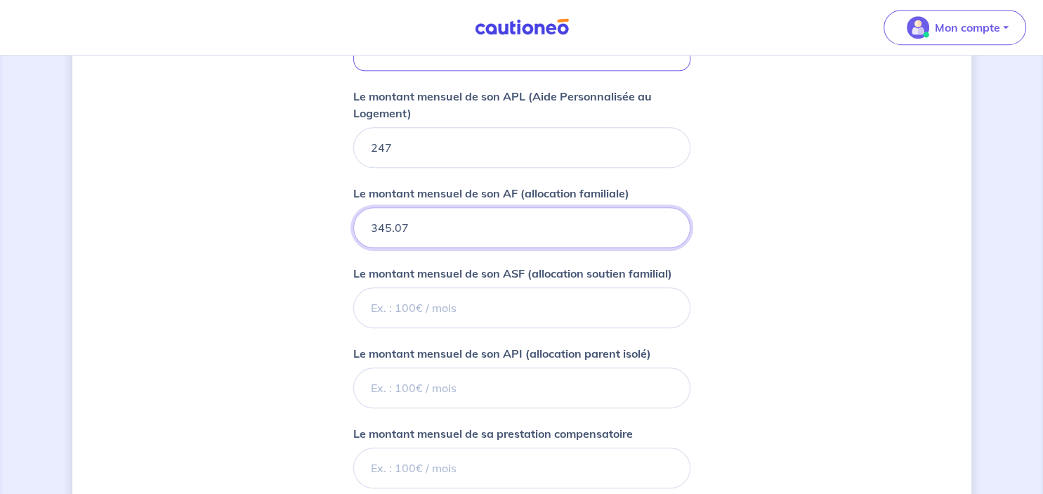
click at [502, 229] on input "345.07" at bounding box center [521, 228] width 337 height 41
drag, startPoint x: 502, startPoint y: 229, endPoint x: 423, endPoint y: 222, distance: 79.0
click at [423, 222] on input "345.07" at bounding box center [521, 228] width 337 height 41
type input "3"
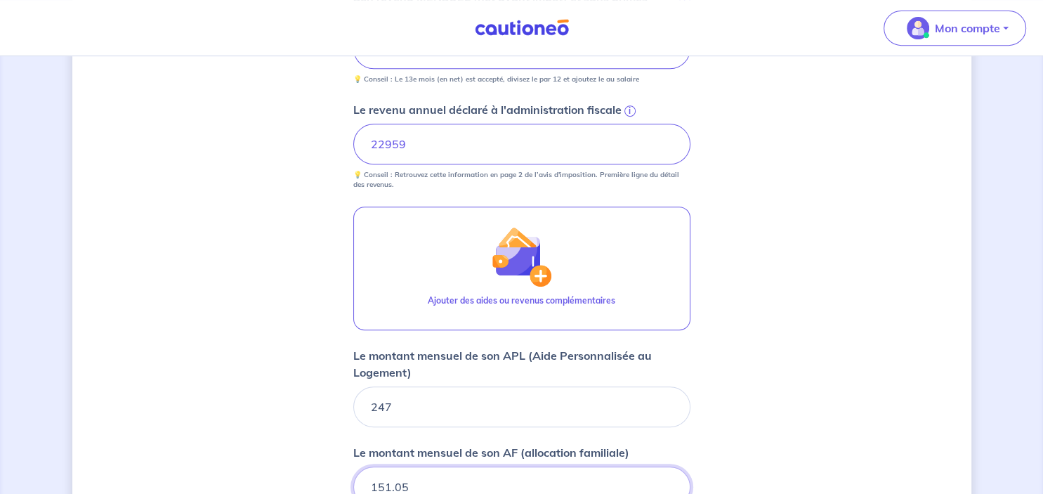
scroll to position [590, 0]
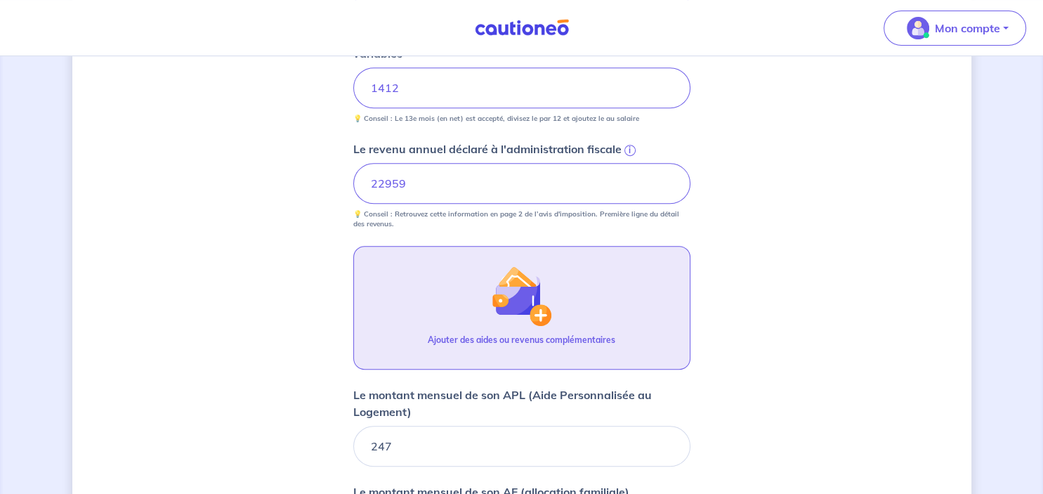
type input "151.05"
click at [558, 300] on button "Ajouter des aides ou revenus complémentaires" at bounding box center [521, 308] width 337 height 124
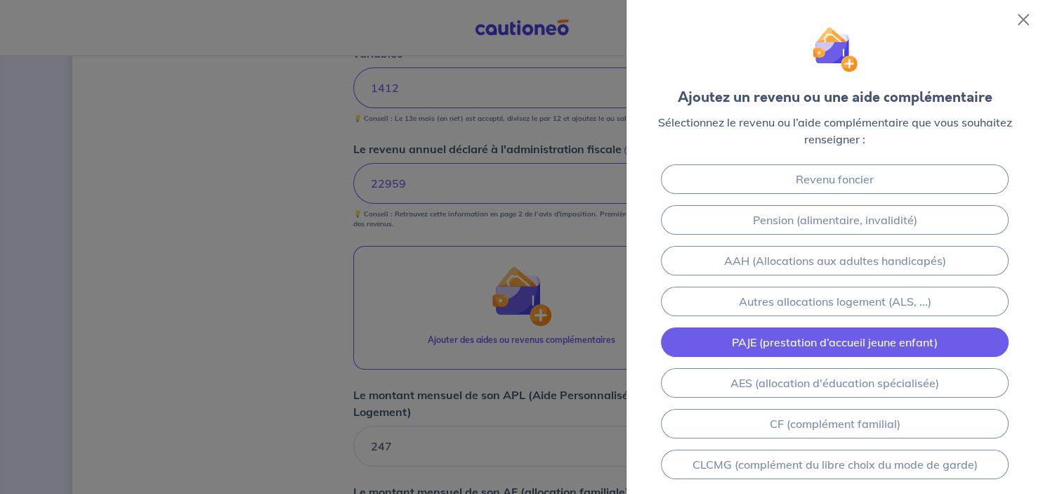
click at [817, 346] on link "PAJE (prestation d’accueil jeune enfant)" at bounding box center [834, 342] width 347 height 30
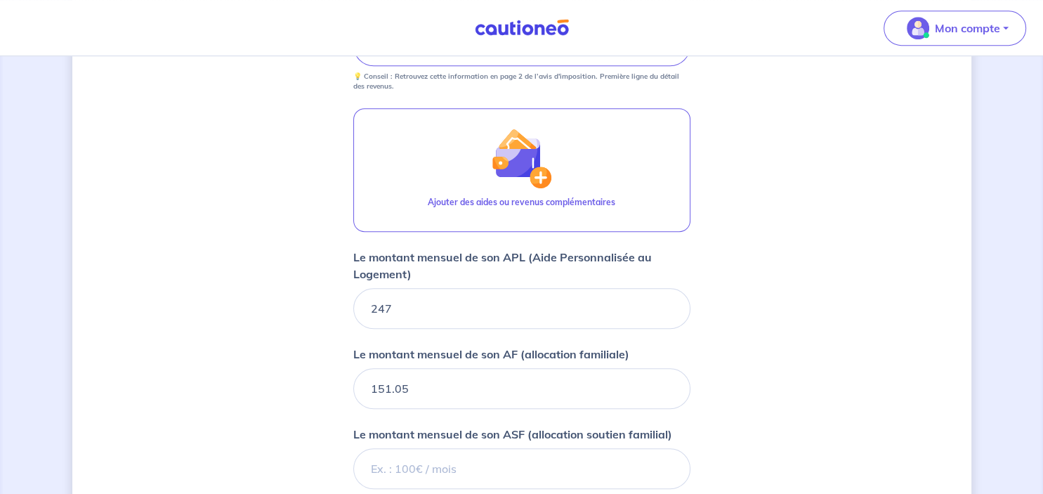
scroll to position [654, 0]
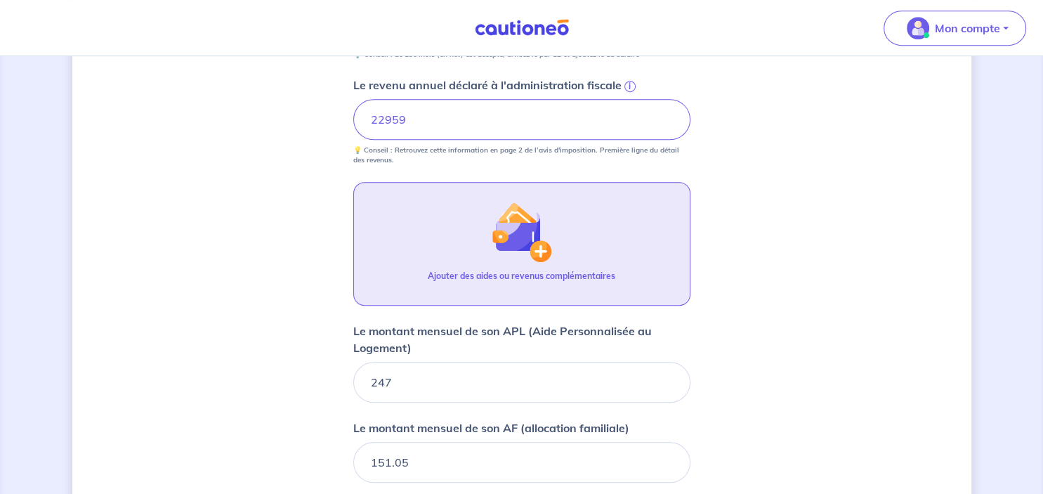
type input "196.6"
click at [536, 243] on img "button" at bounding box center [521, 232] width 60 height 60
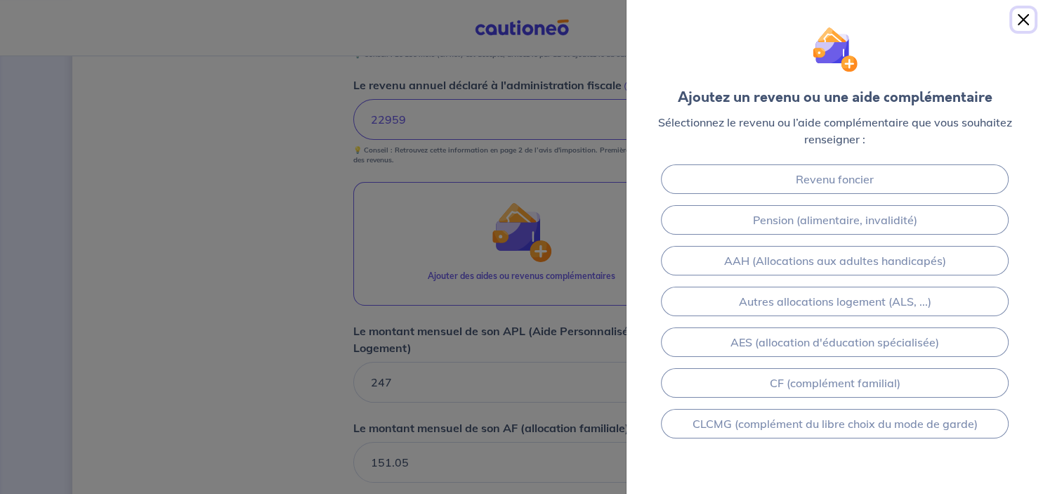
click at [1021, 22] on button "Close" at bounding box center [1023, 19] width 22 height 22
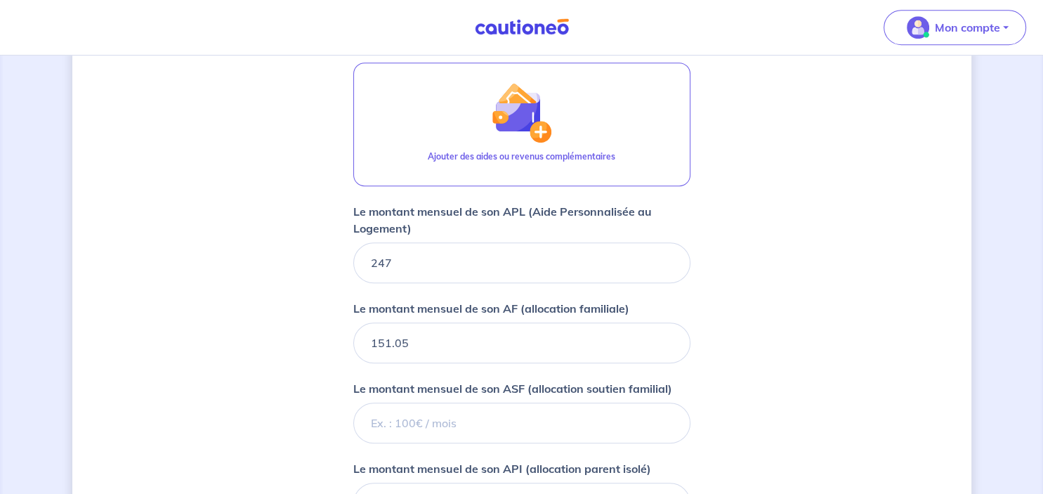
scroll to position [691, 0]
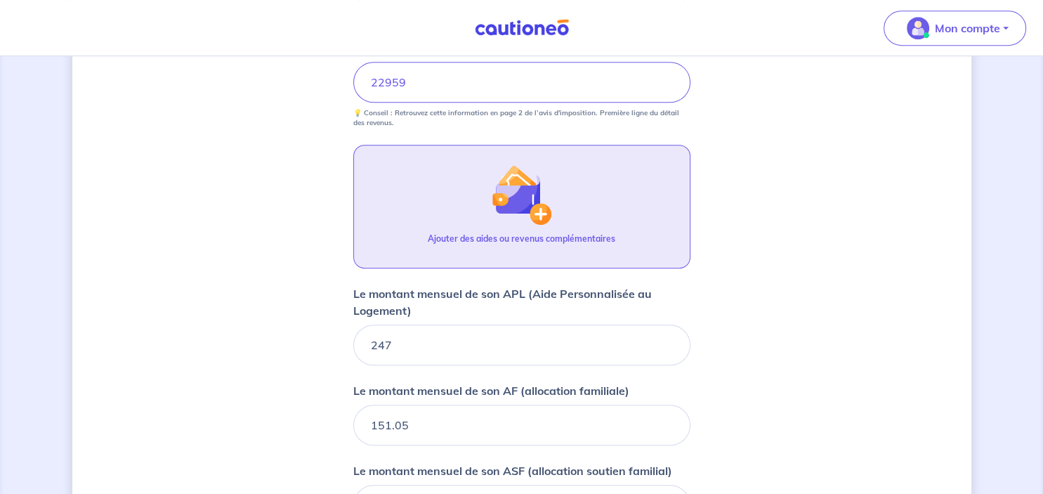
click at [547, 220] on img "button" at bounding box center [521, 194] width 60 height 60
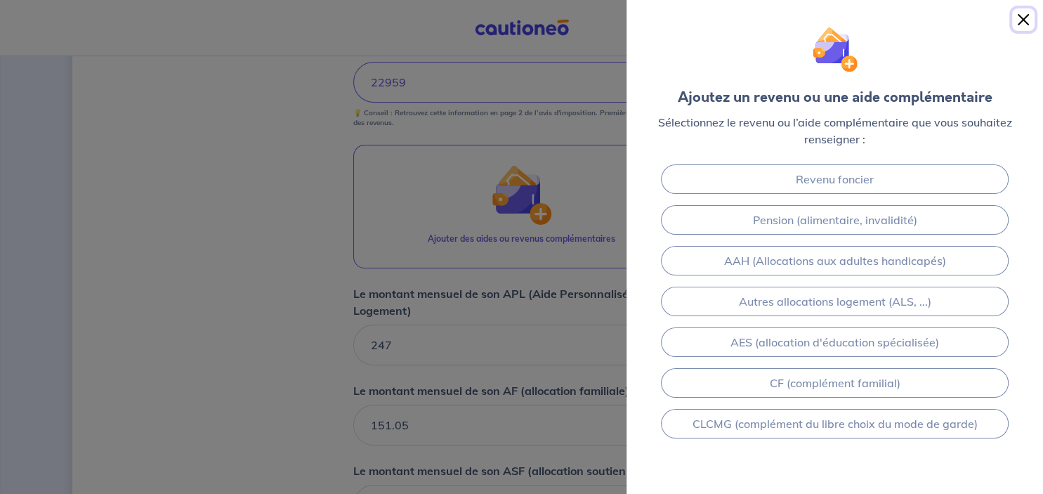
click at [1021, 18] on button "Close" at bounding box center [1023, 19] width 22 height 22
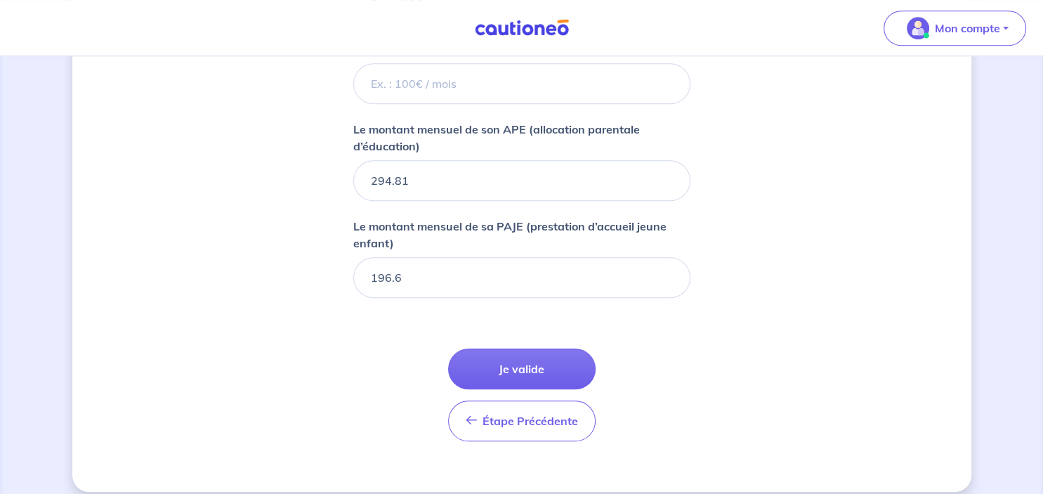
scroll to position [1283, 0]
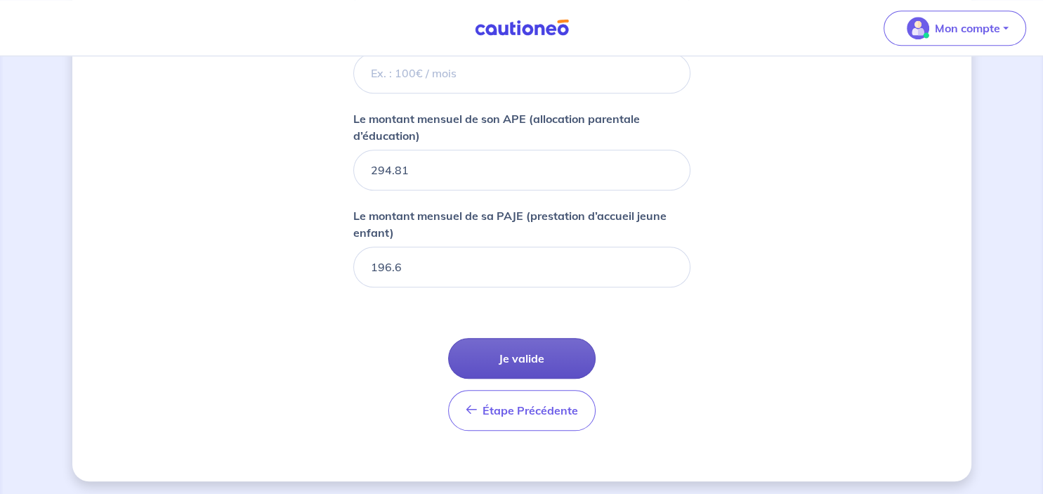
click at [569, 345] on button "Je valide" at bounding box center [522, 358] width 148 height 41
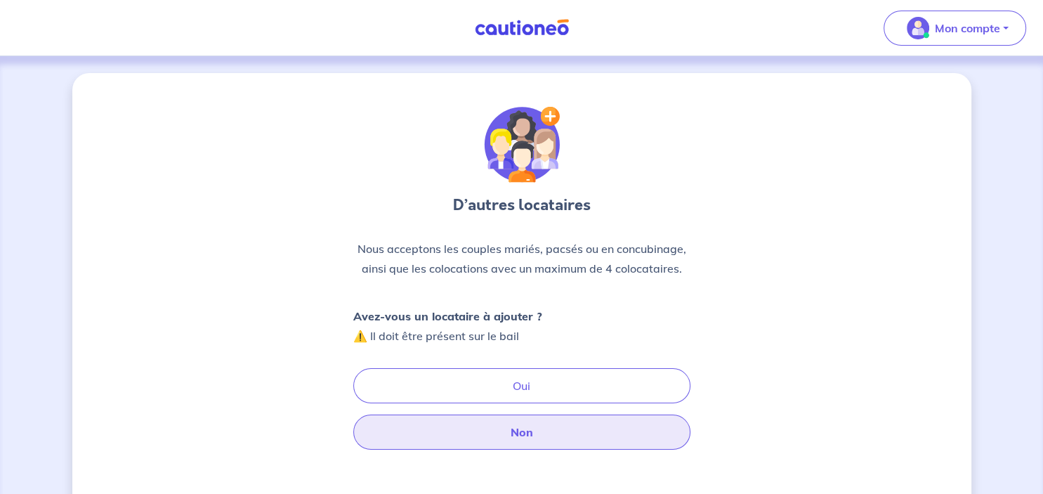
click at [524, 426] on button "Non" at bounding box center [521, 431] width 337 height 35
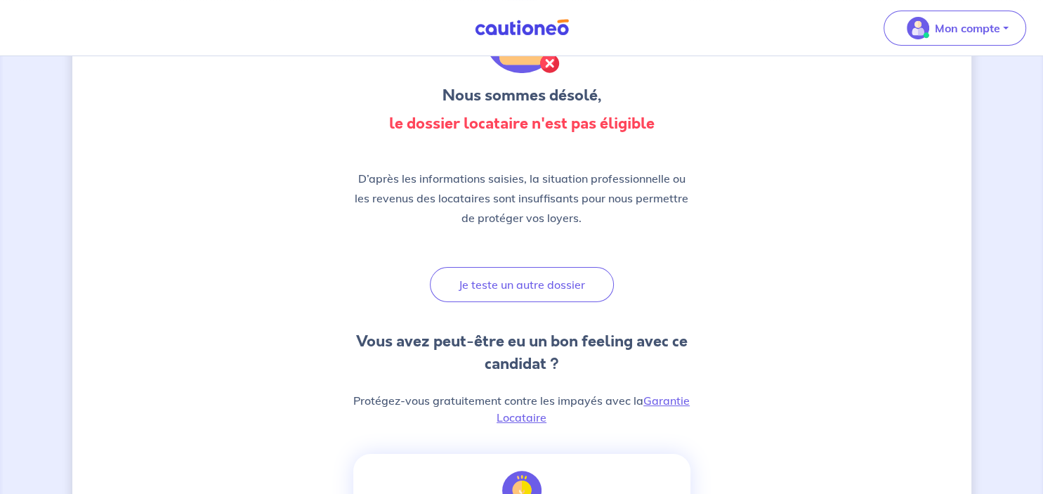
scroll to position [107, 0]
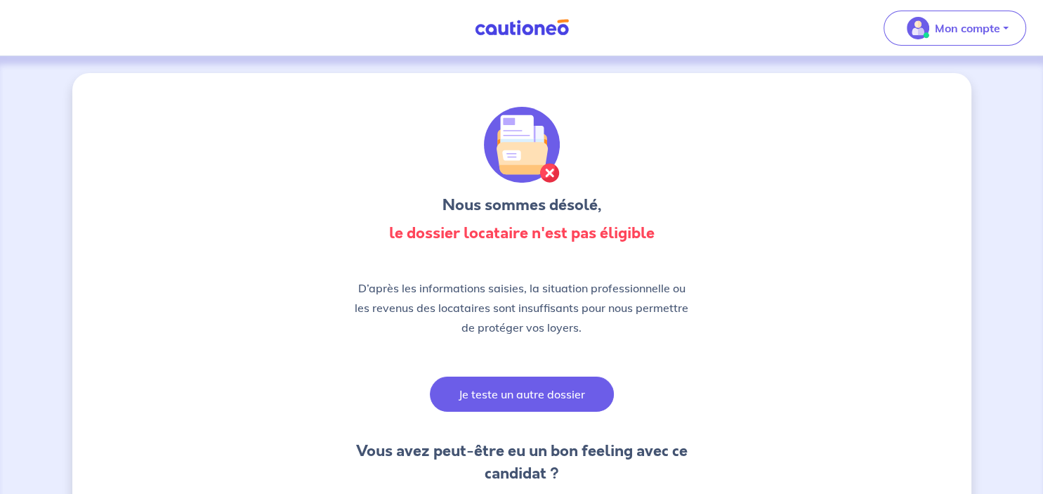
click at [558, 392] on button "Je teste un autre dossier" at bounding box center [522, 394] width 184 height 35
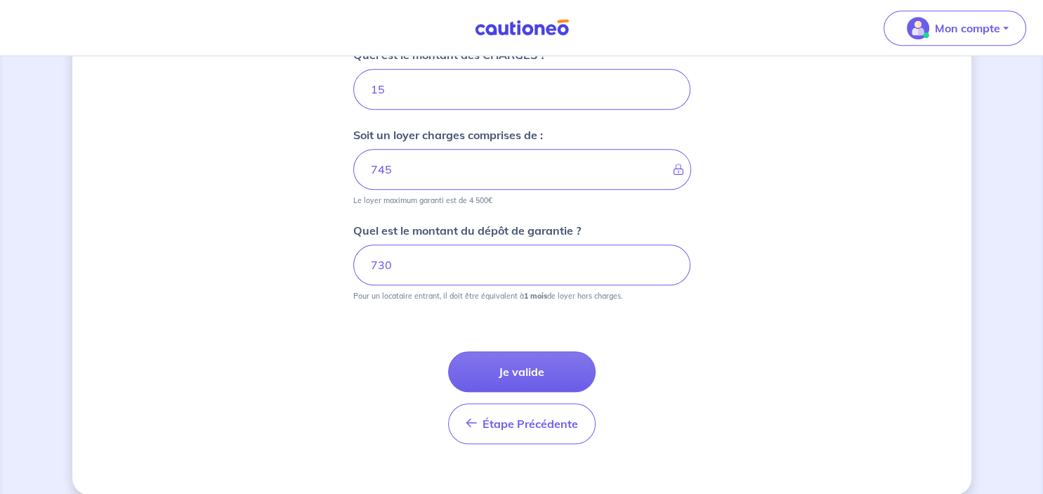
scroll to position [682, 0]
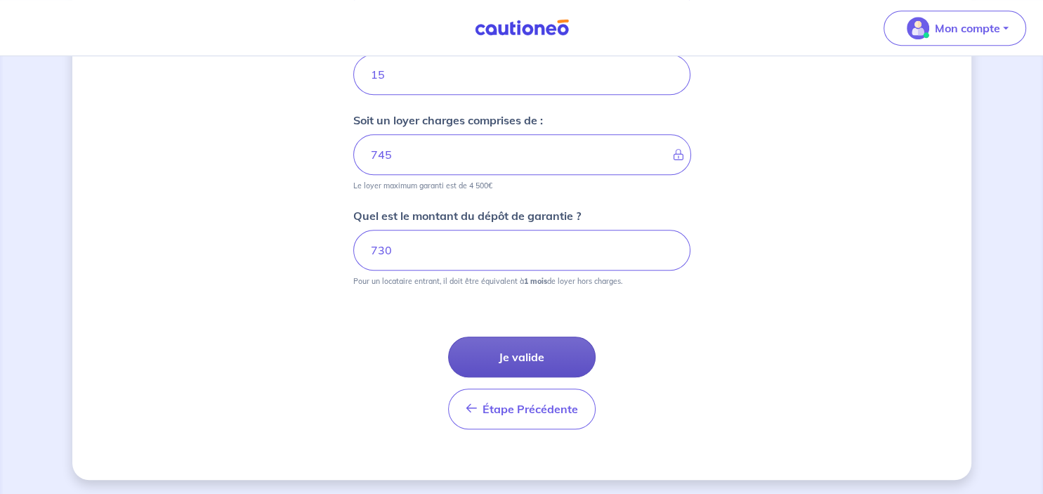
click at [523, 348] on button "Je valide" at bounding box center [522, 356] width 148 height 41
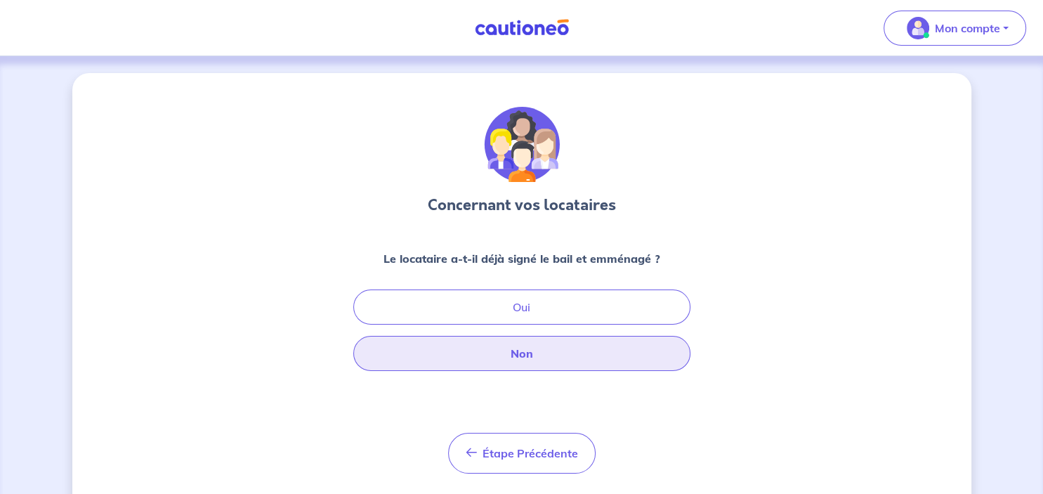
click at [540, 353] on button "Non" at bounding box center [521, 353] width 337 height 35
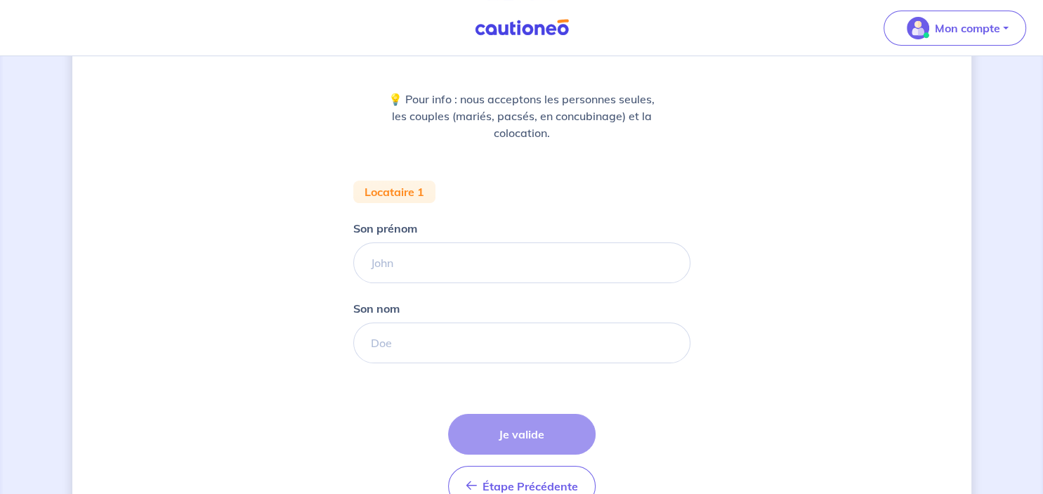
scroll to position [162, 0]
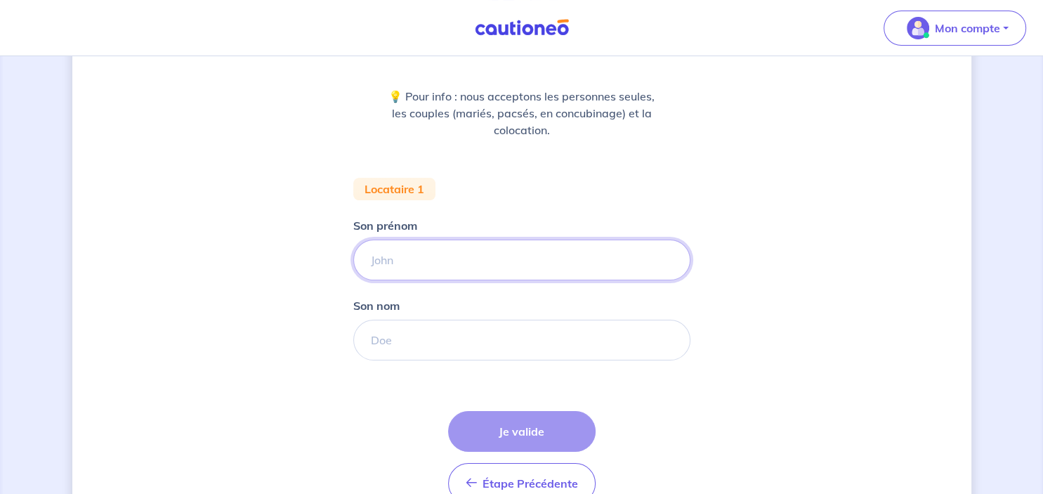
click at [581, 248] on input "Son prénom" at bounding box center [521, 260] width 337 height 41
type input "Camille"
click at [456, 342] on input "Son nom" at bounding box center [521, 340] width 337 height 41
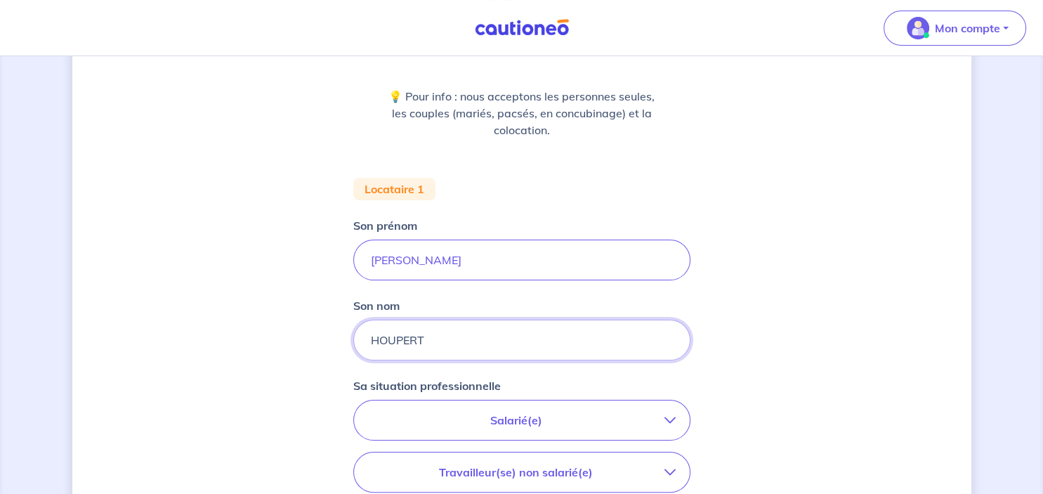
type input "HOUPERT"
click at [507, 410] on button "Salarié(e)" at bounding box center [522, 420] width 336 height 39
click at [504, 464] on strong "hors période d'essai" at bounding box center [474, 460] width 110 height 14
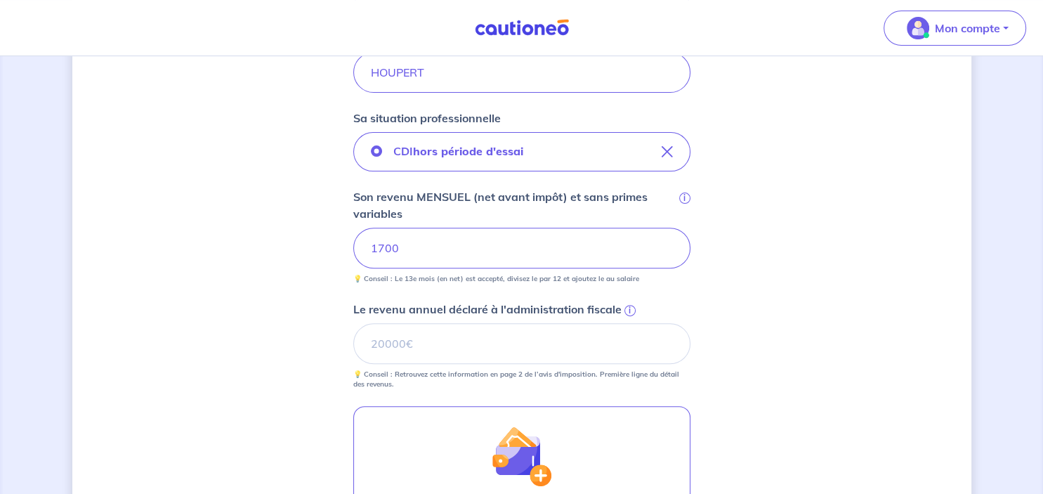
scroll to position [430, 0]
type input "1"
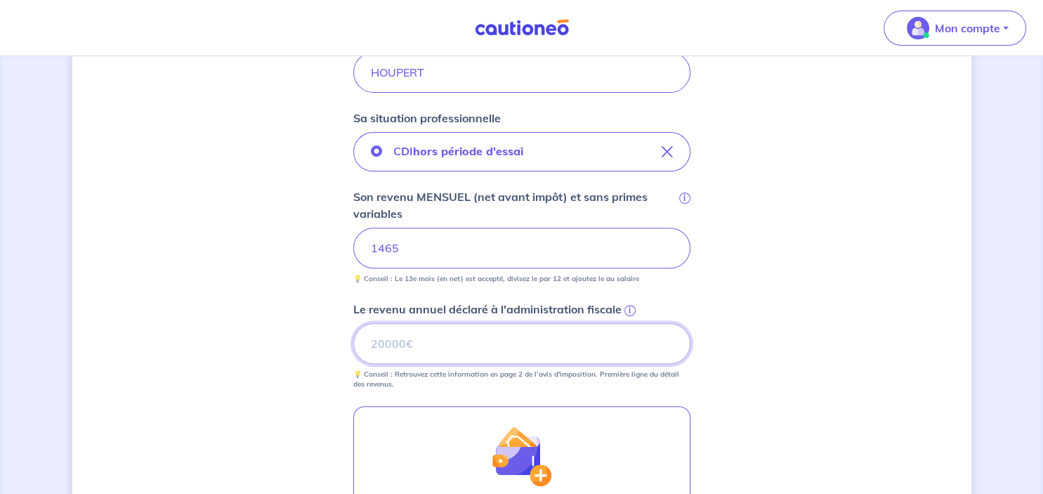
click at [553, 329] on input "Le revenu annuel déclaré à l'administration fiscale i" at bounding box center [521, 343] width 337 height 41
